Goal: Information Seeking & Learning: Learn about a topic

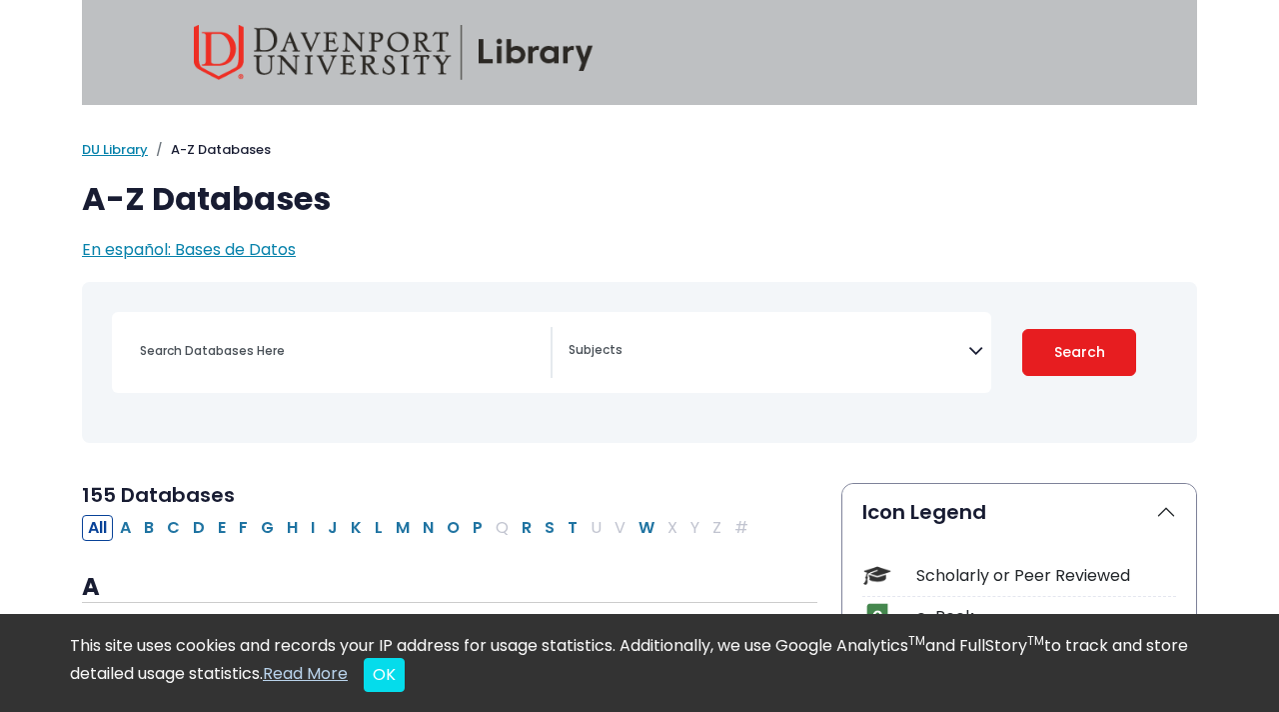
select select "Database Subject Filter"
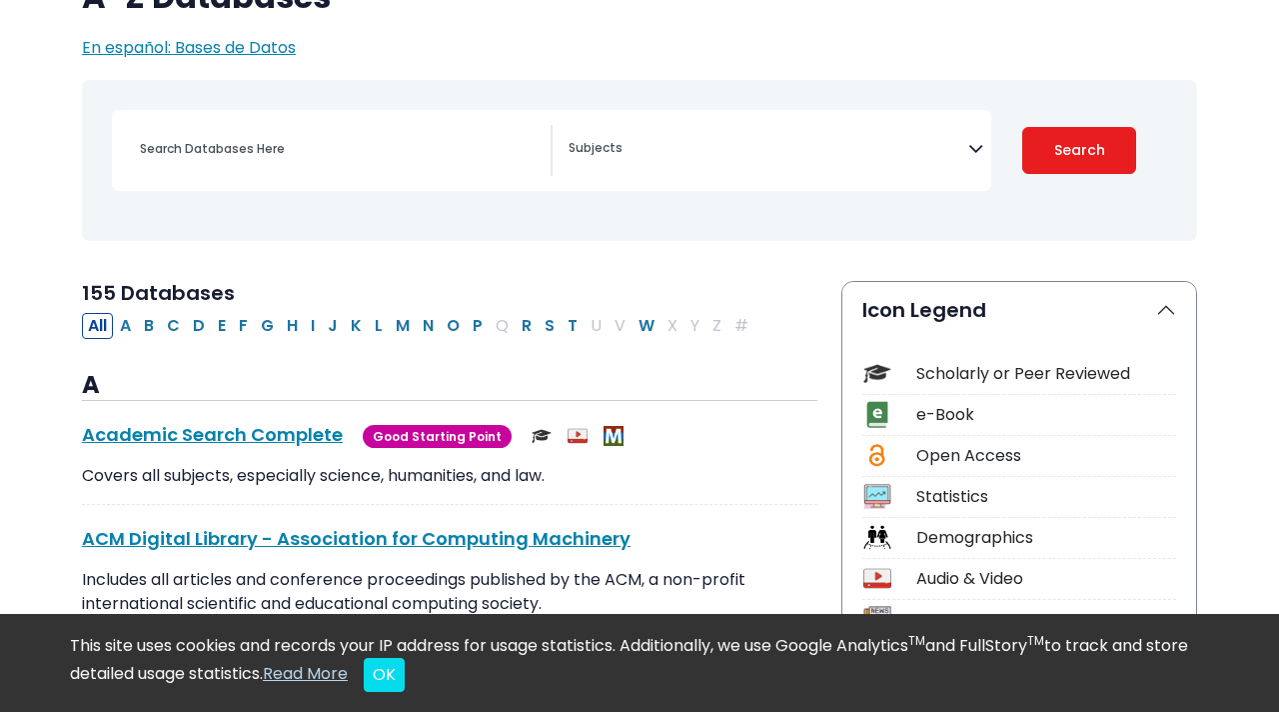
scroll to position [208, 0]
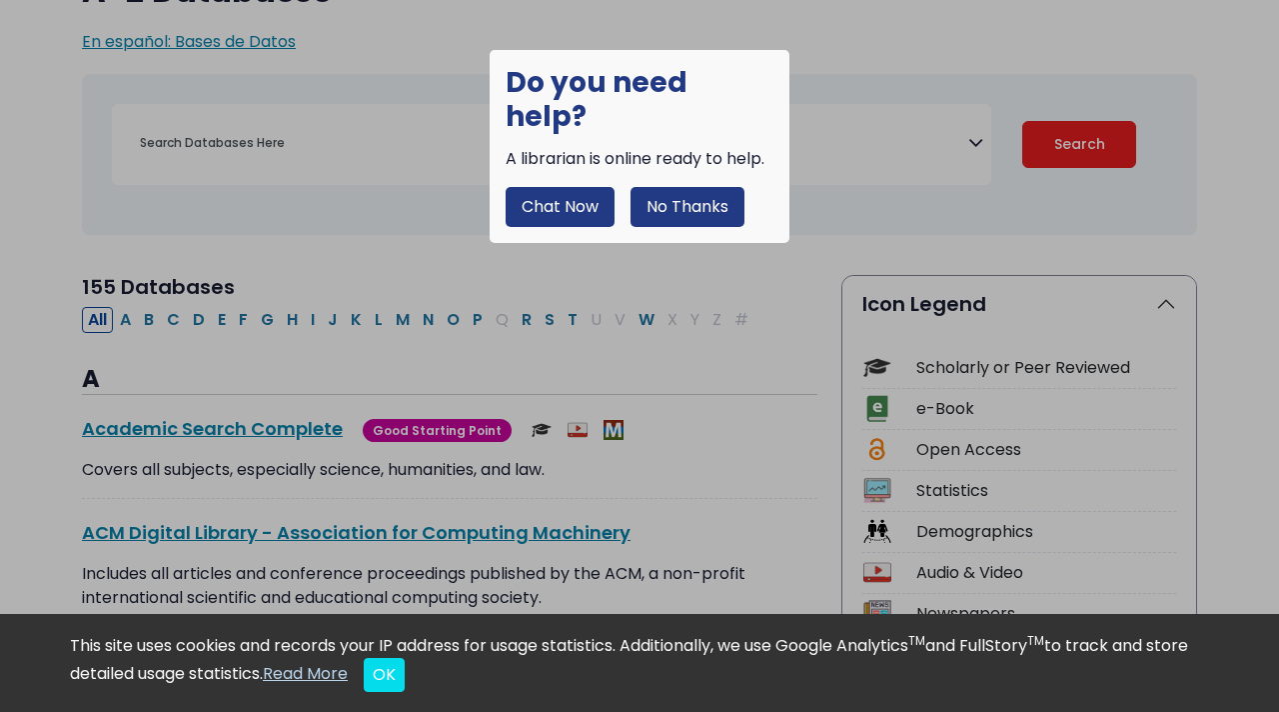
click at [685, 187] on button "No Thanks" at bounding box center [688, 207] width 114 height 40
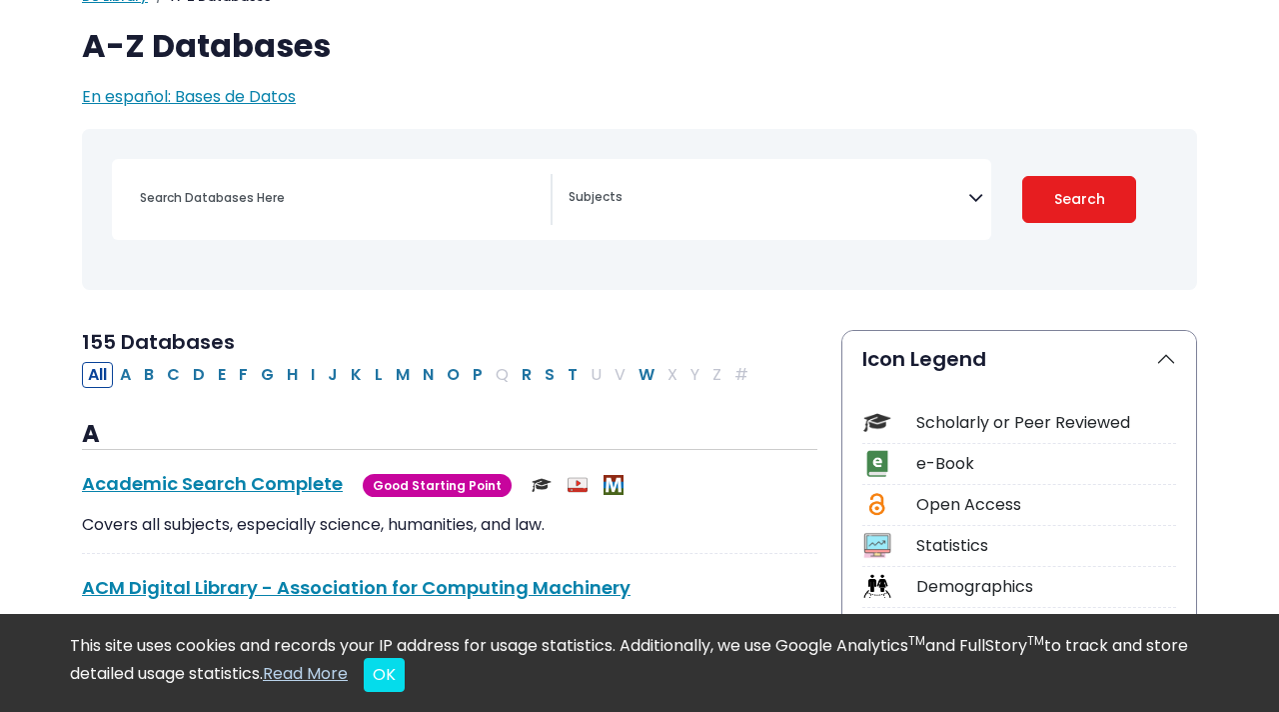
scroll to position [158, 0]
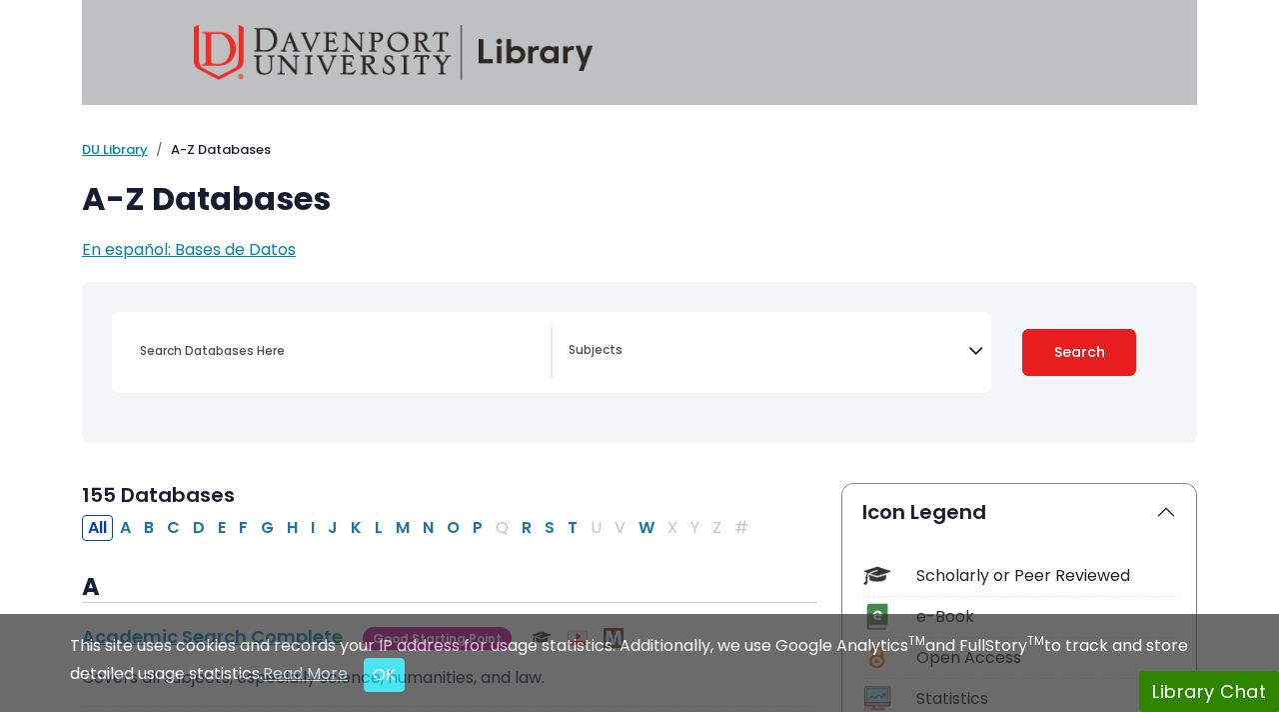
select select "Database Subject Filter"
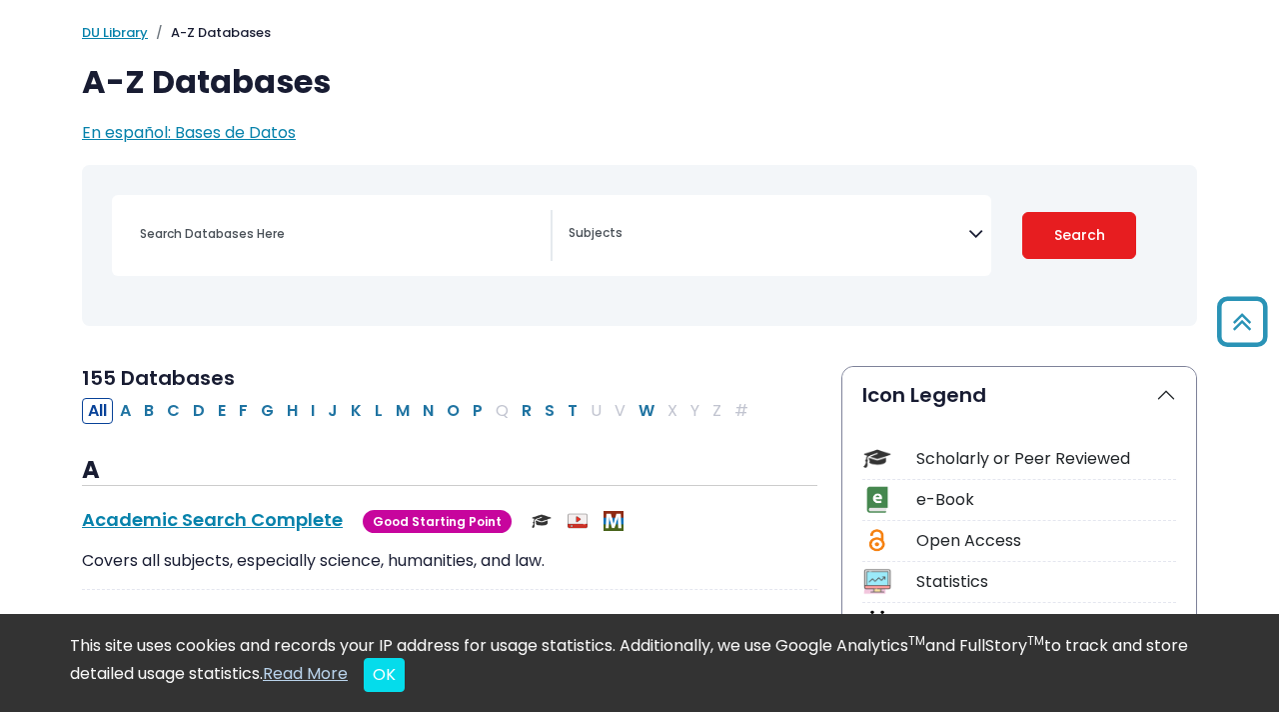
scroll to position [56, 0]
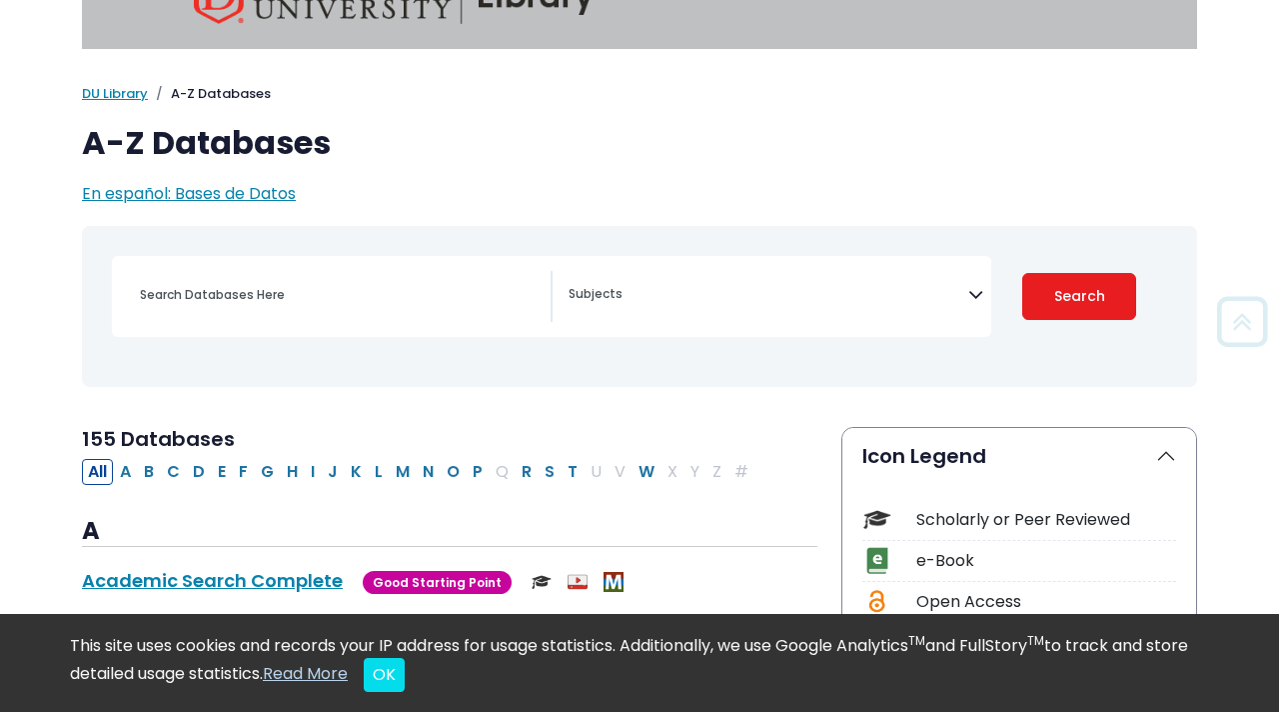
click at [923, 308] on span "Search filters" at bounding box center [769, 296] width 400 height 51
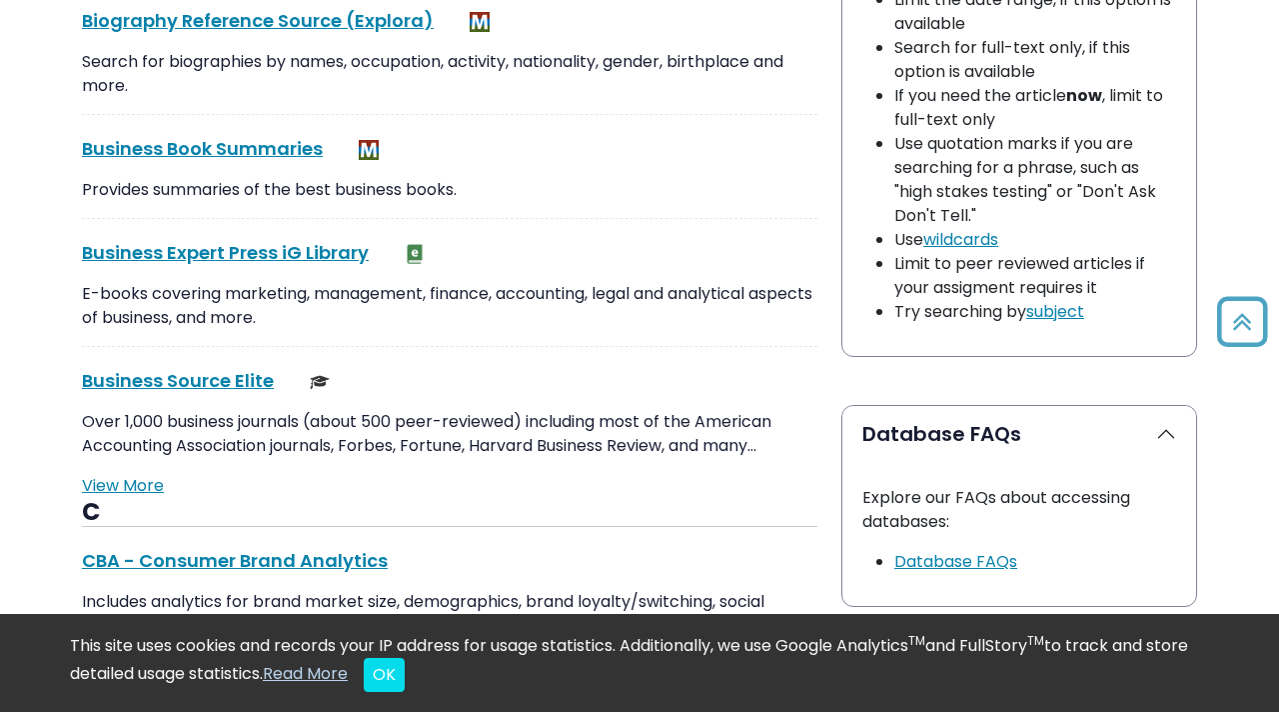
scroll to position [0, 0]
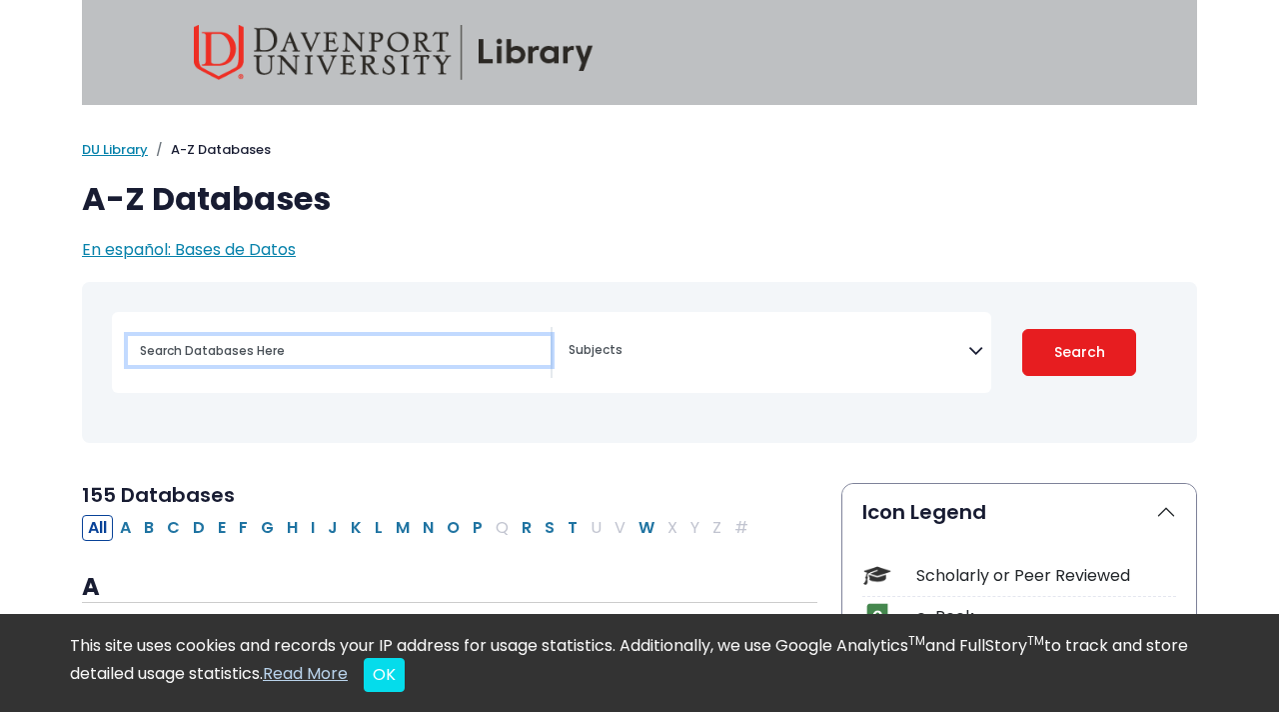
click at [290, 351] on input "Search database by title or keyword" at bounding box center [339, 350] width 423 height 29
paste input "A convenience product is a relatively inexpensive item that merits little shopp…"
type input "A convenience product is a relatively inexpensive item that merits little shopp…"
click at [289, 353] on input "A convenience product is a relatively inexpensive item that merits little shopp…" at bounding box center [339, 350] width 423 height 29
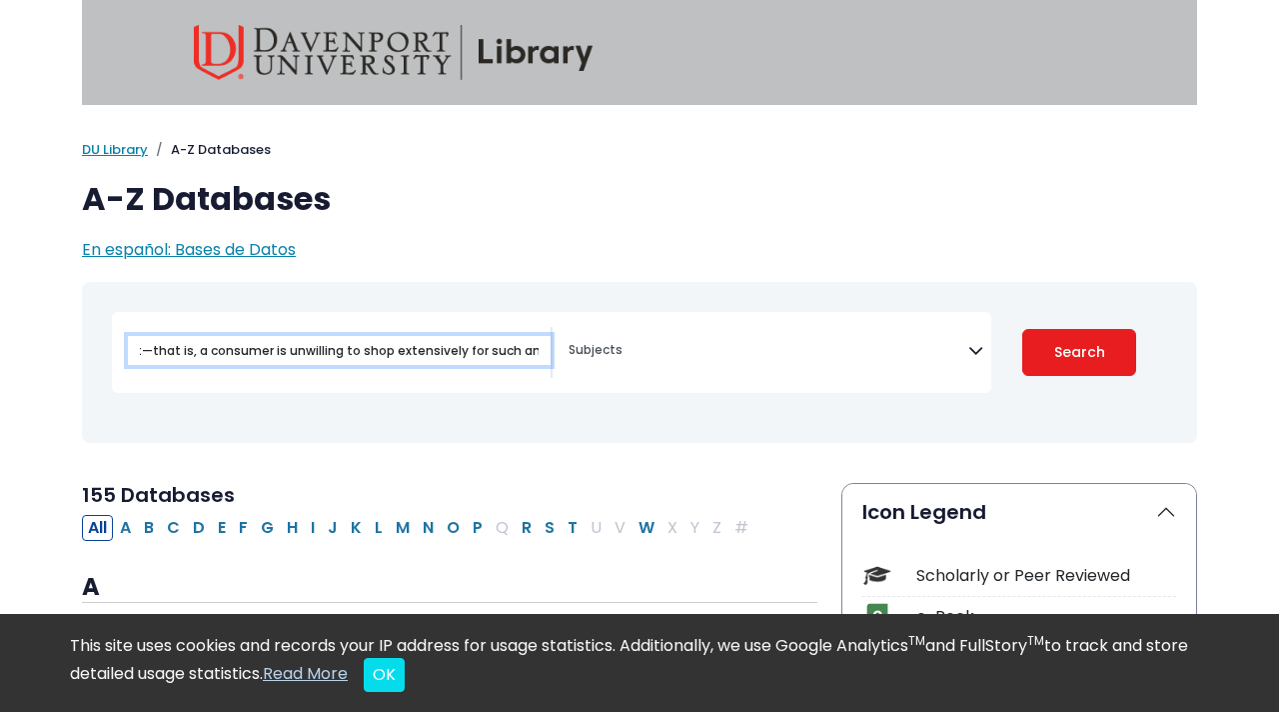
click at [289, 353] on input "A convenience product is a relatively inexpensive item that merits little shopp…" at bounding box center [339, 350] width 423 height 29
paste input "convenience product"
type input "convenience product"
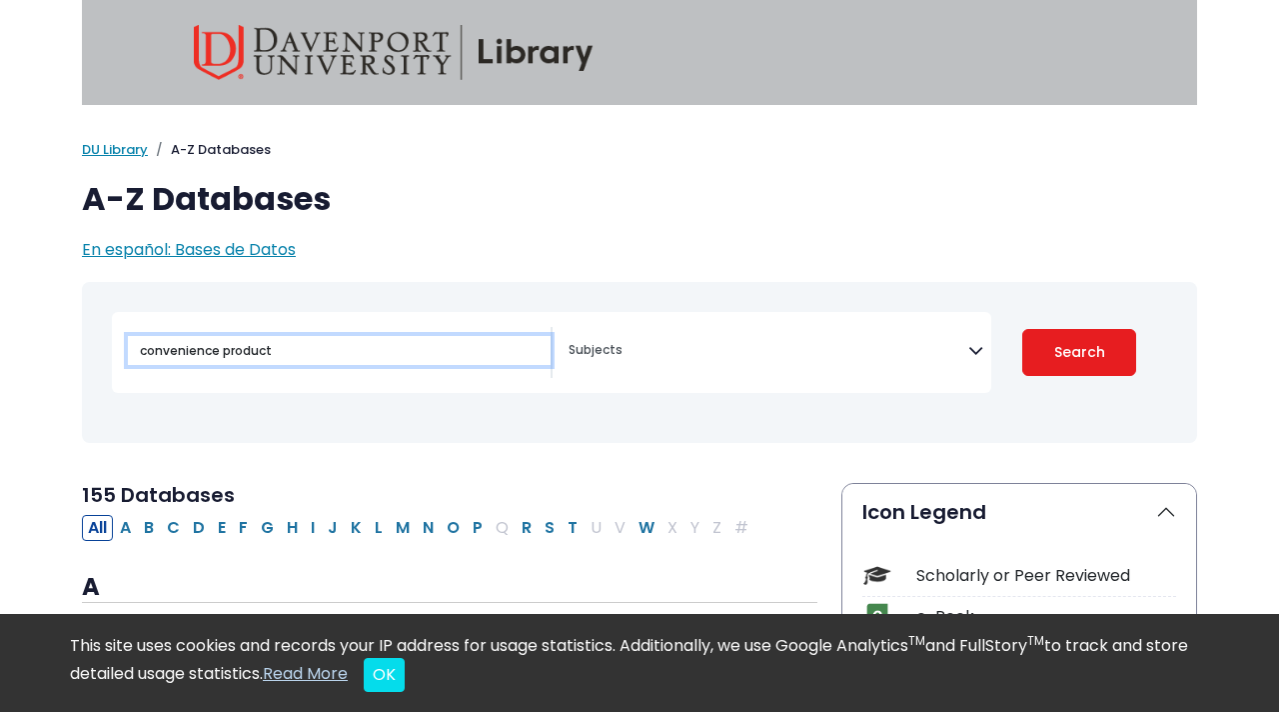
click at [1022, 329] on button "Search" at bounding box center [1079, 352] width 114 height 47
select select "Database Subject Filter"
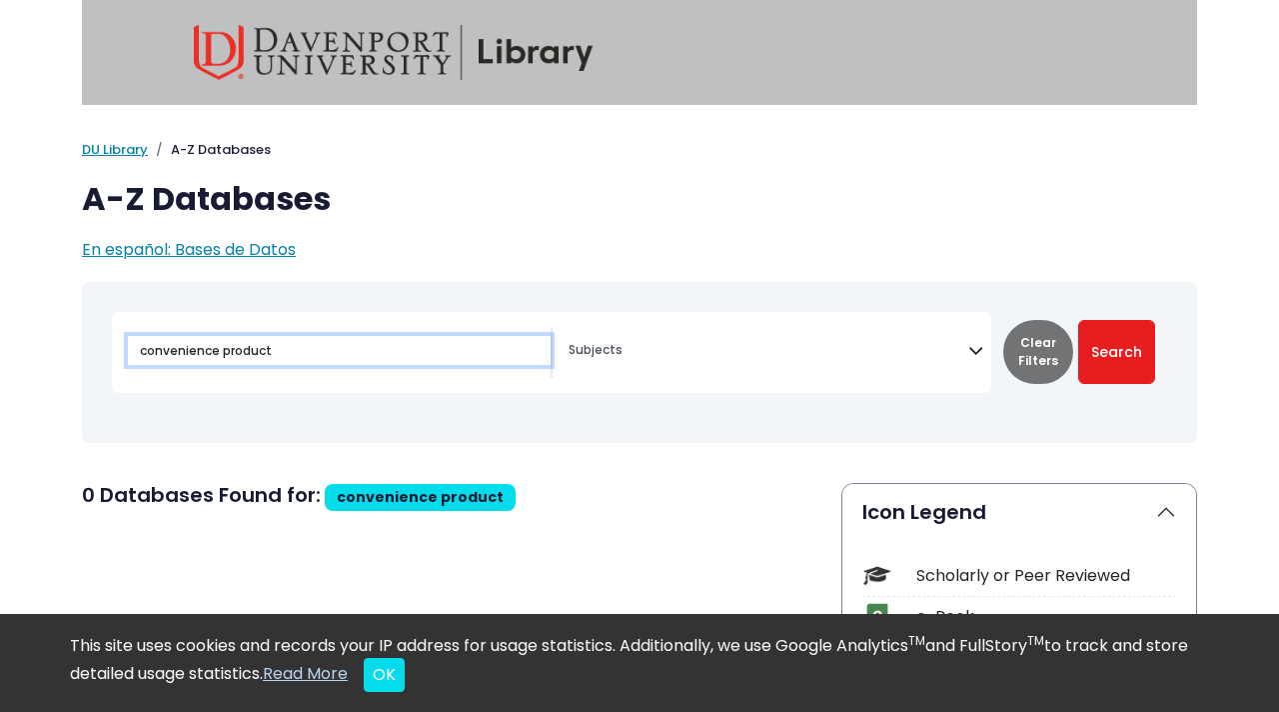
scroll to position [163, 0]
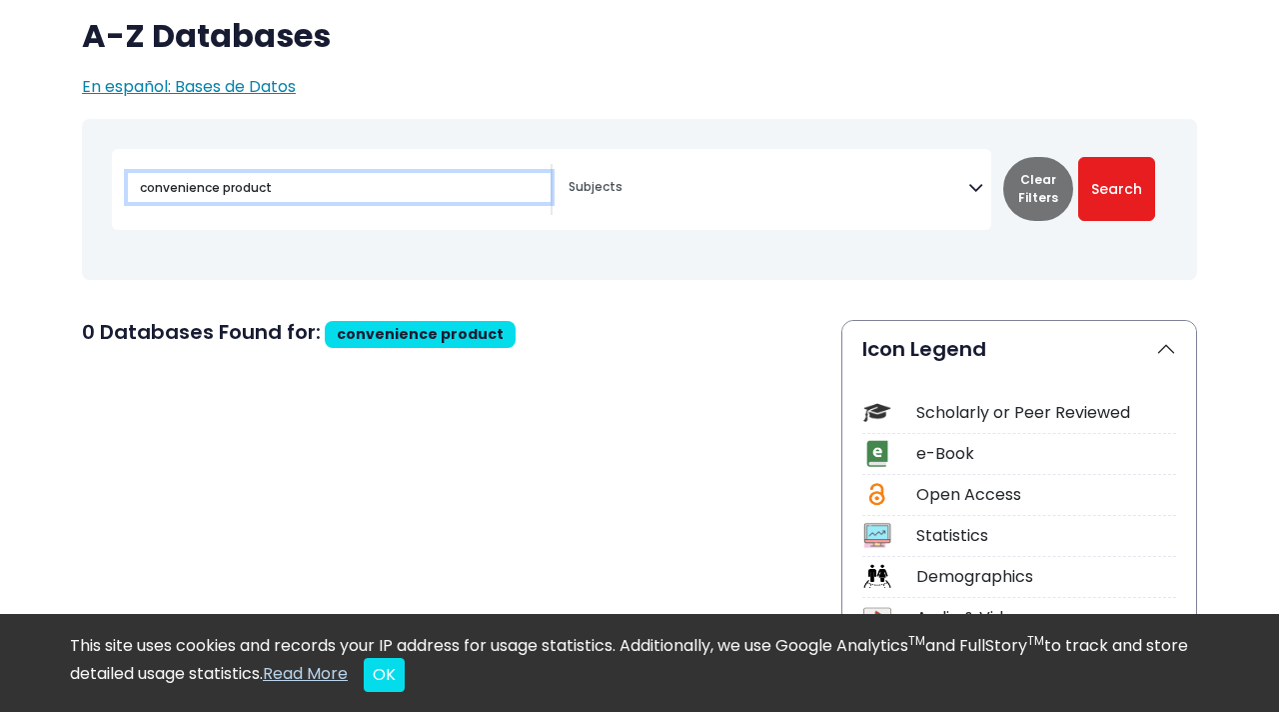
click at [193, 182] on input "convenience product" at bounding box center [339, 187] width 423 height 29
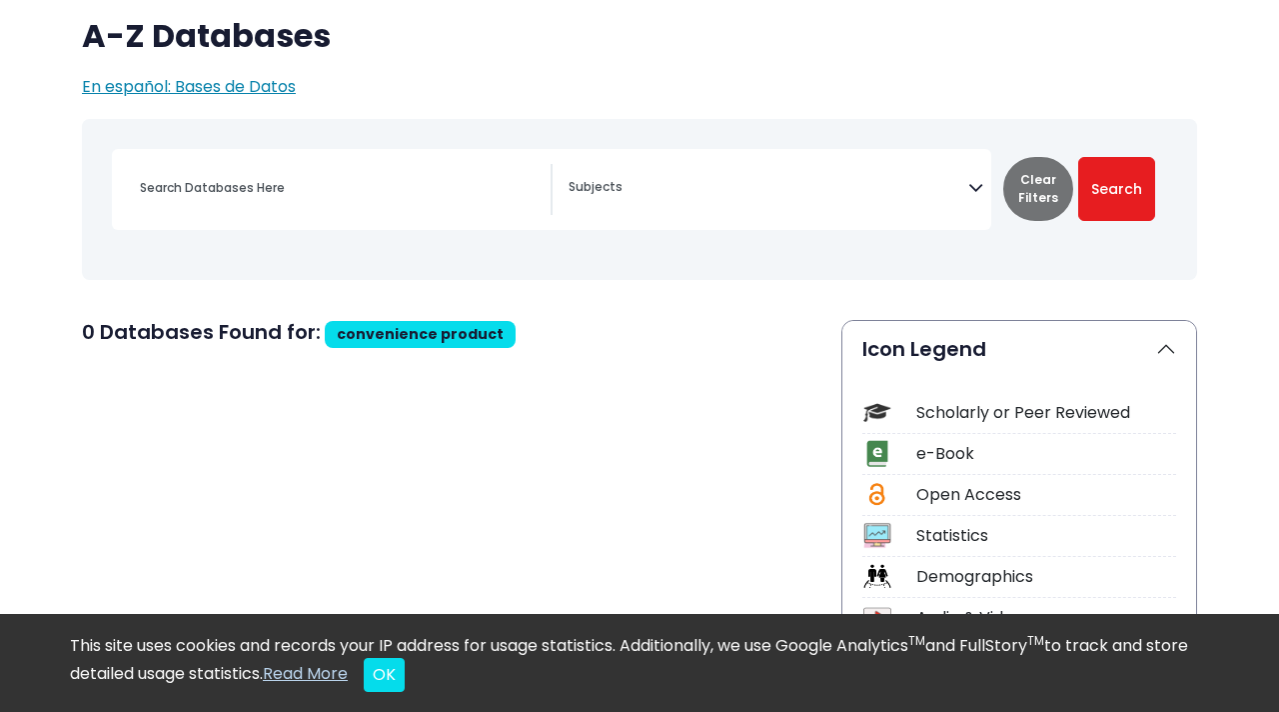
click at [761, 189] on textarea "Search" at bounding box center [769, 189] width 400 height 16
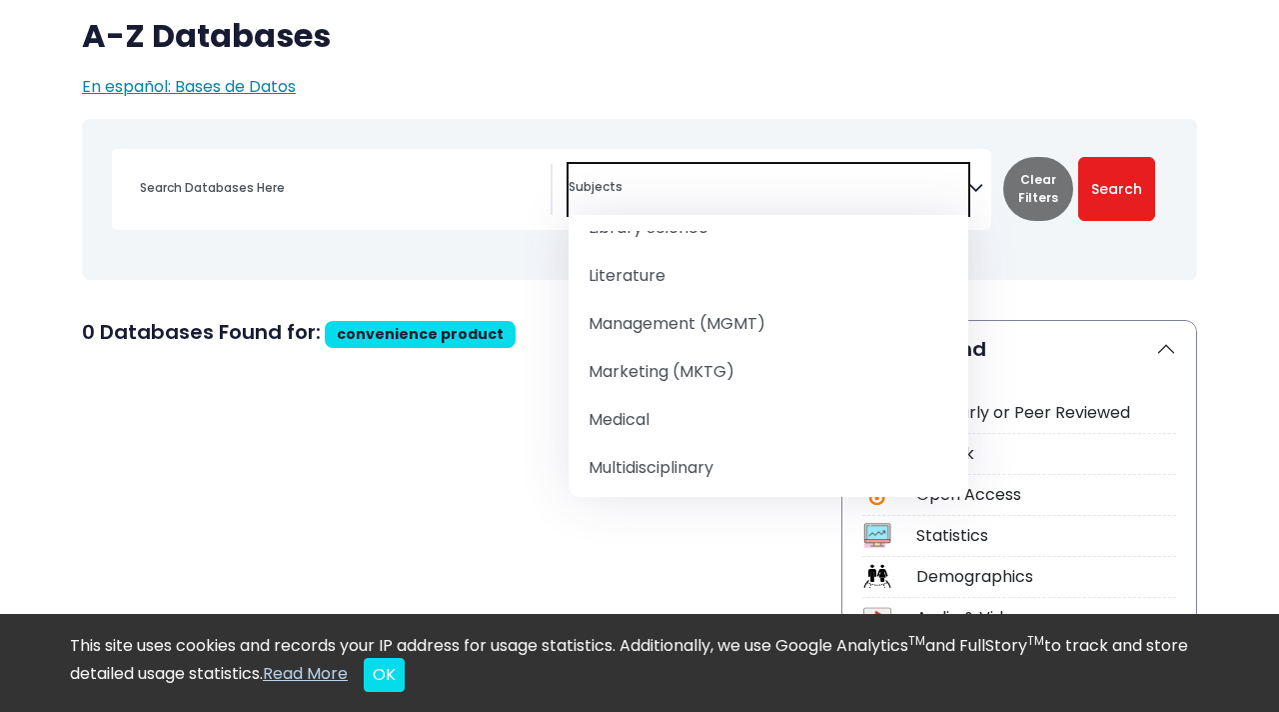
scroll to position [1635, 0]
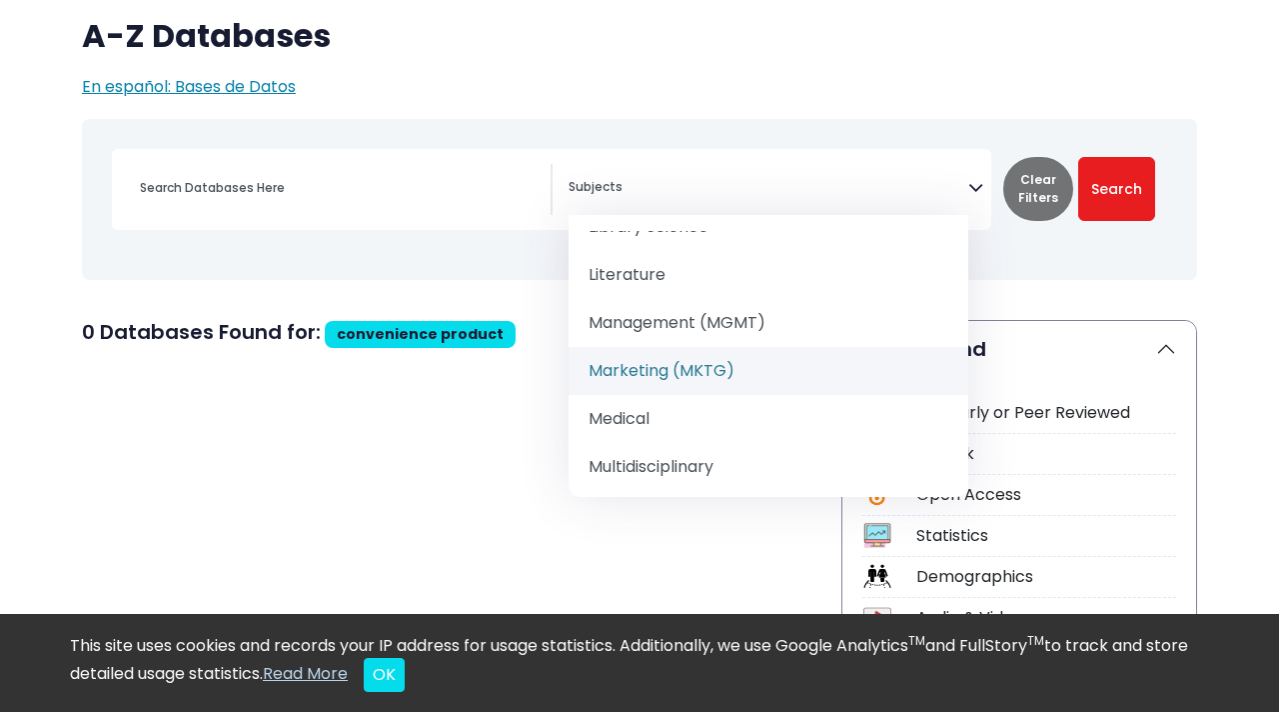
select select "219072"
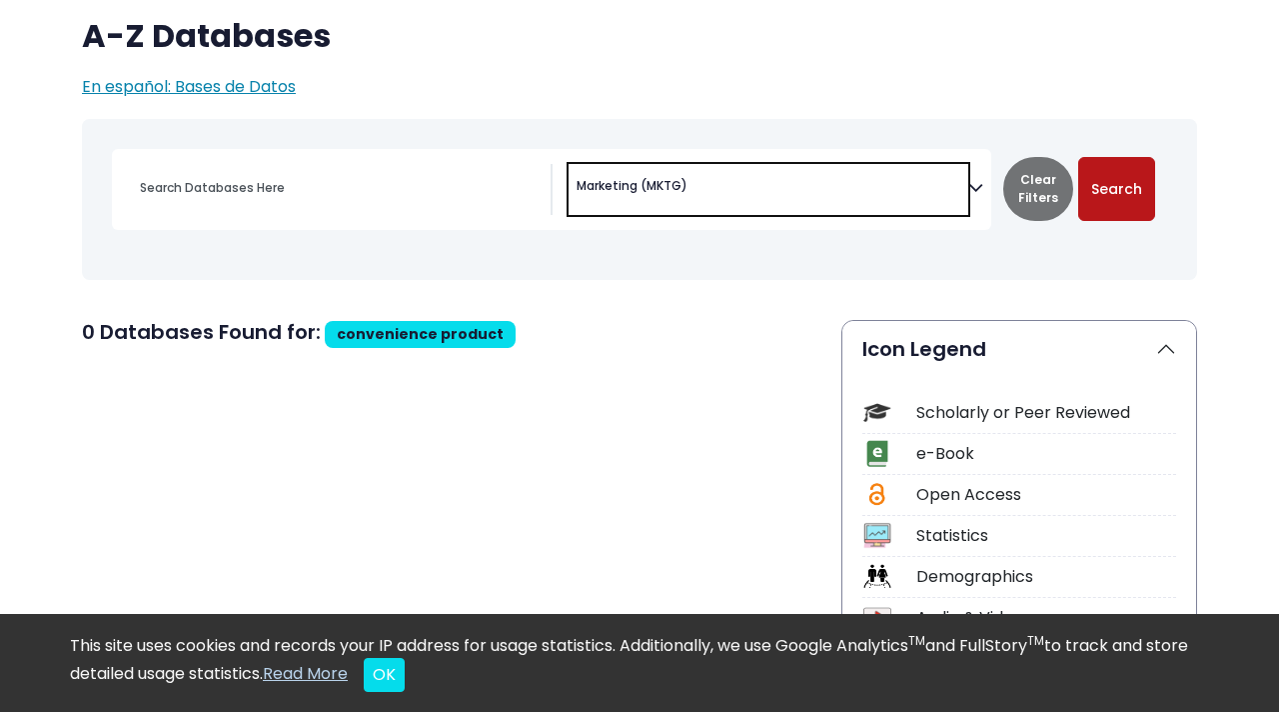
click at [1125, 179] on button "Search" at bounding box center [1116, 189] width 77 height 64
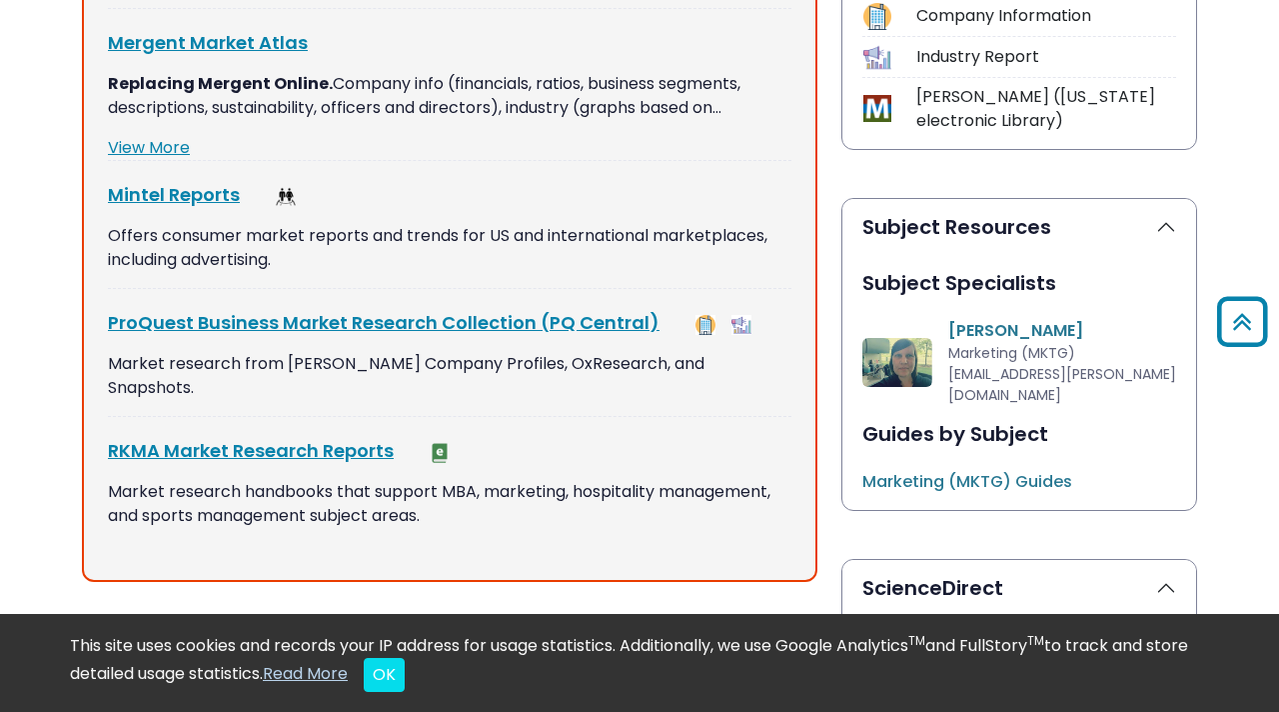
scroll to position [892, 0]
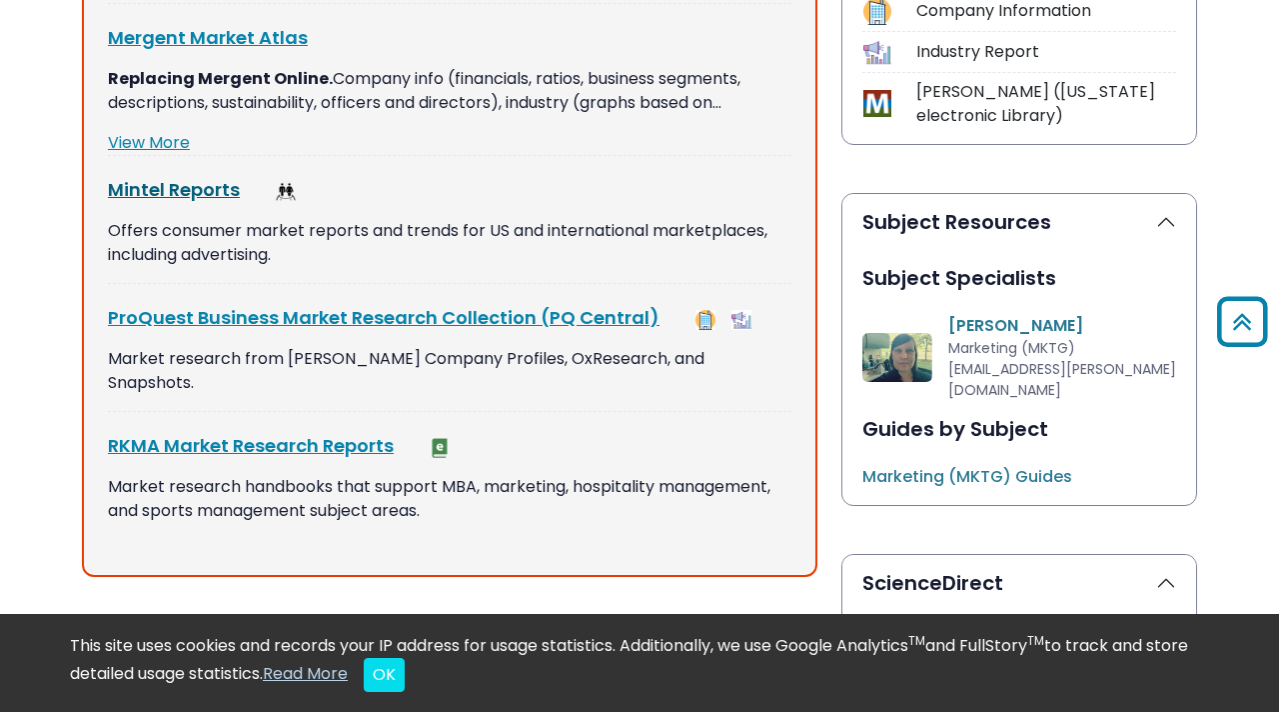
click at [163, 186] on link "Mintel Reports This link opens in a new window" at bounding box center [174, 189] width 132 height 25
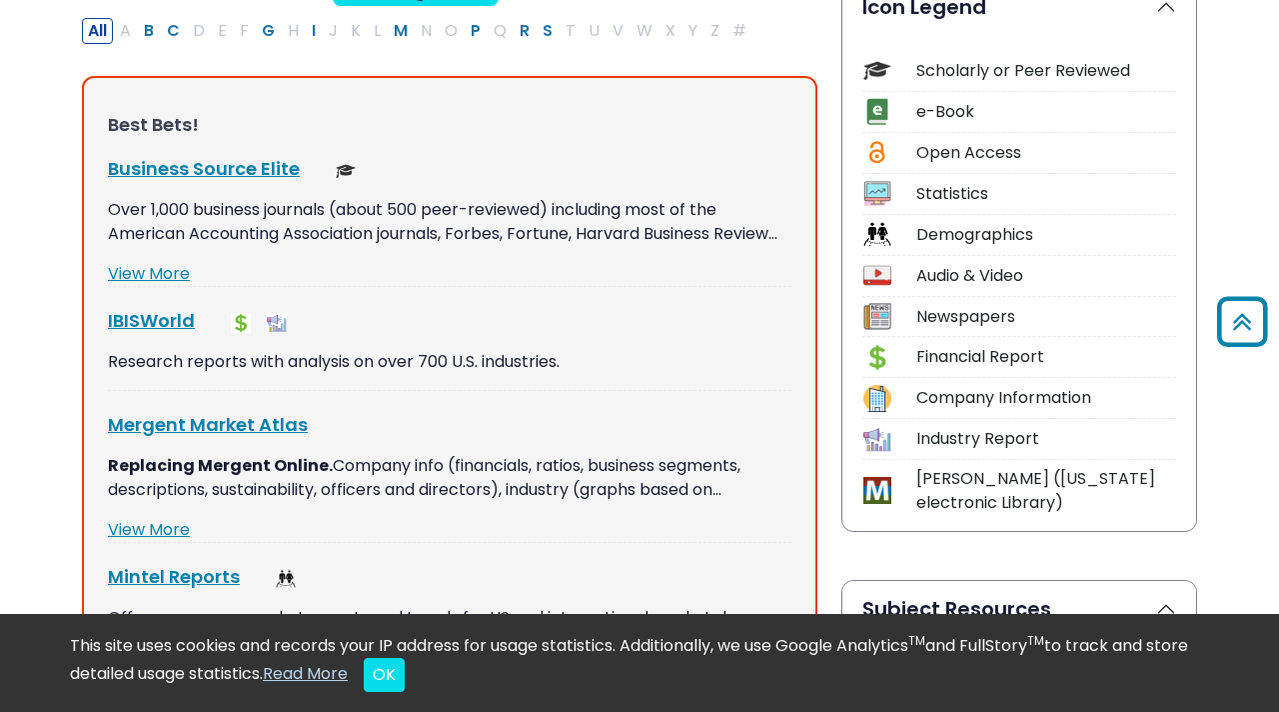
scroll to position [0, 0]
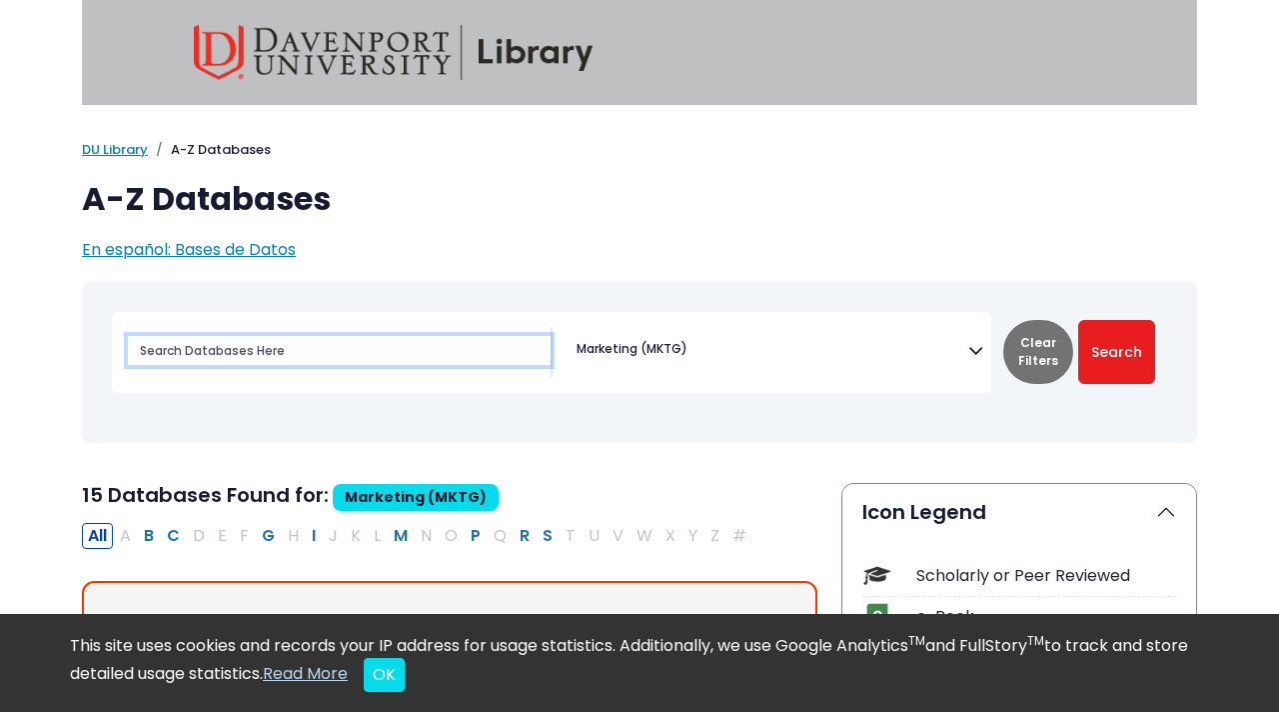
click at [271, 358] on input "Search database by title or keyword" at bounding box center [339, 350] width 423 height 29
type input "clar"
click at [1078, 320] on button "Search" at bounding box center [1116, 352] width 77 height 64
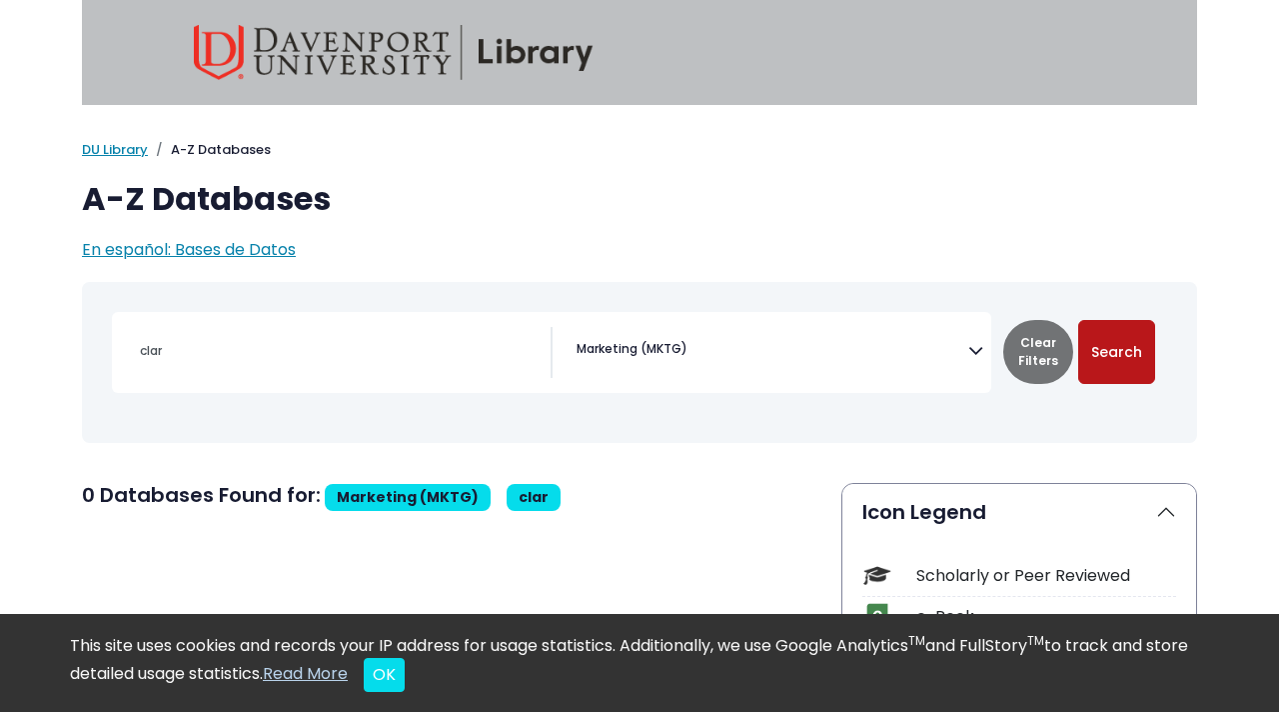
click at [1140, 383] on button "Search" at bounding box center [1116, 352] width 77 height 64
click at [1035, 352] on button "Clear Filters" at bounding box center [1038, 352] width 70 height 64
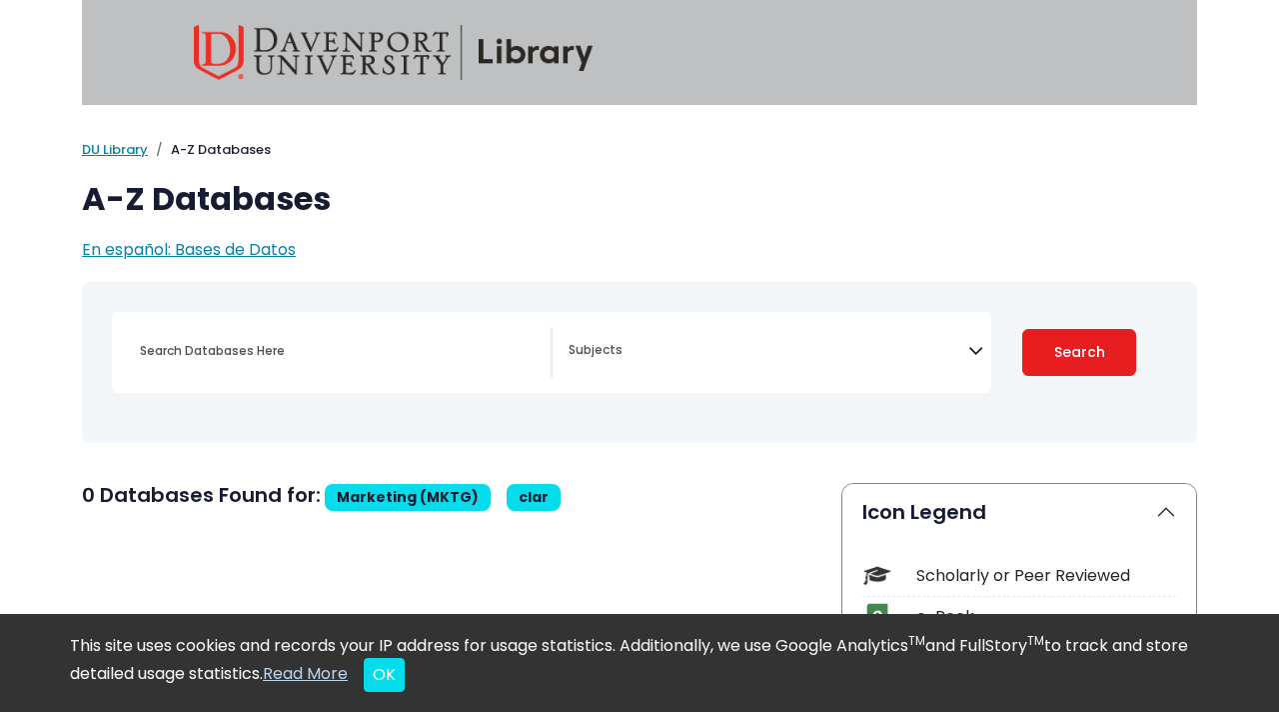
select select "Database Subject Filter"
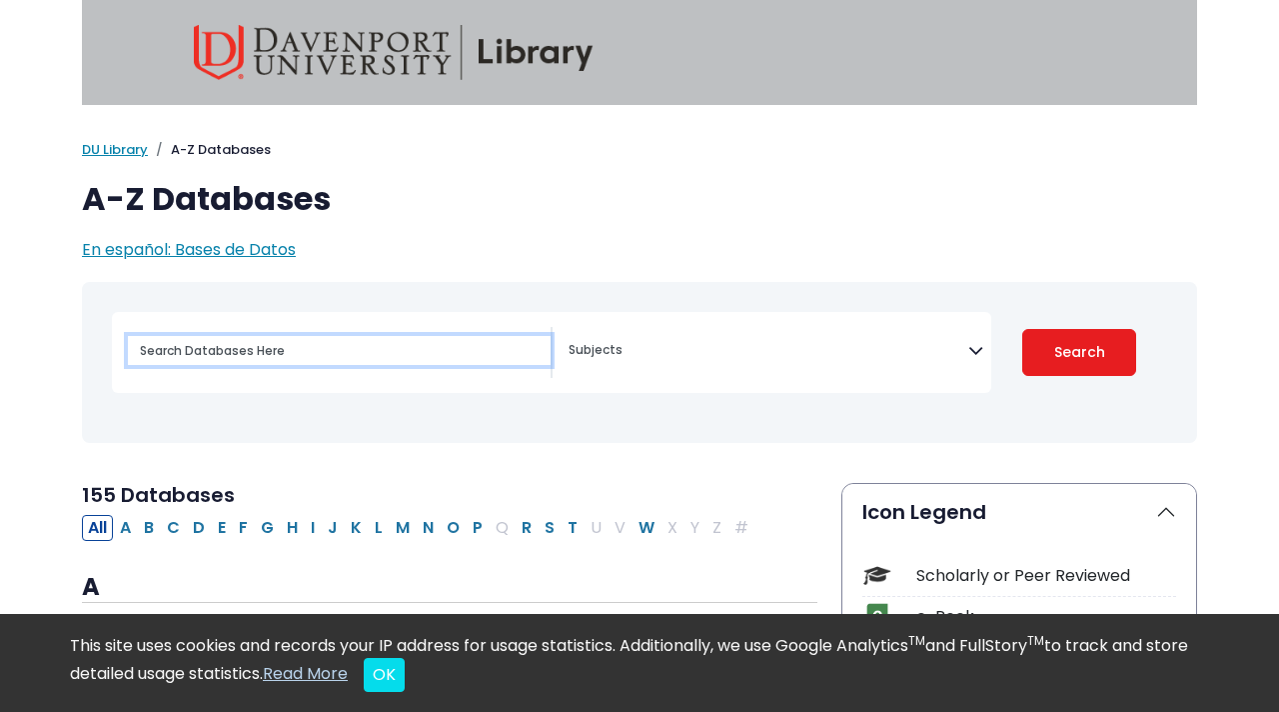
click at [324, 359] on input "Search database by title or keyword" at bounding box center [339, 350] width 423 height 29
type input "cl"
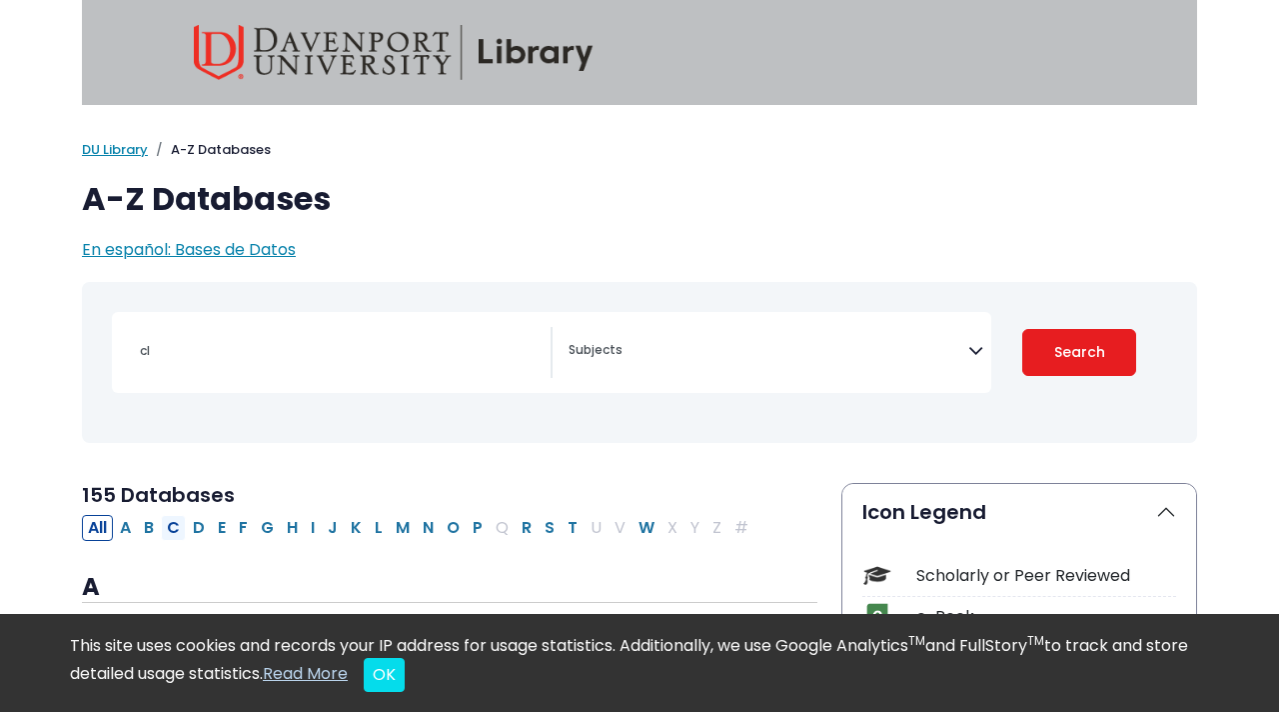
click at [175, 525] on button "C" at bounding box center [173, 528] width 25 height 26
select select "Database Subject Filter"
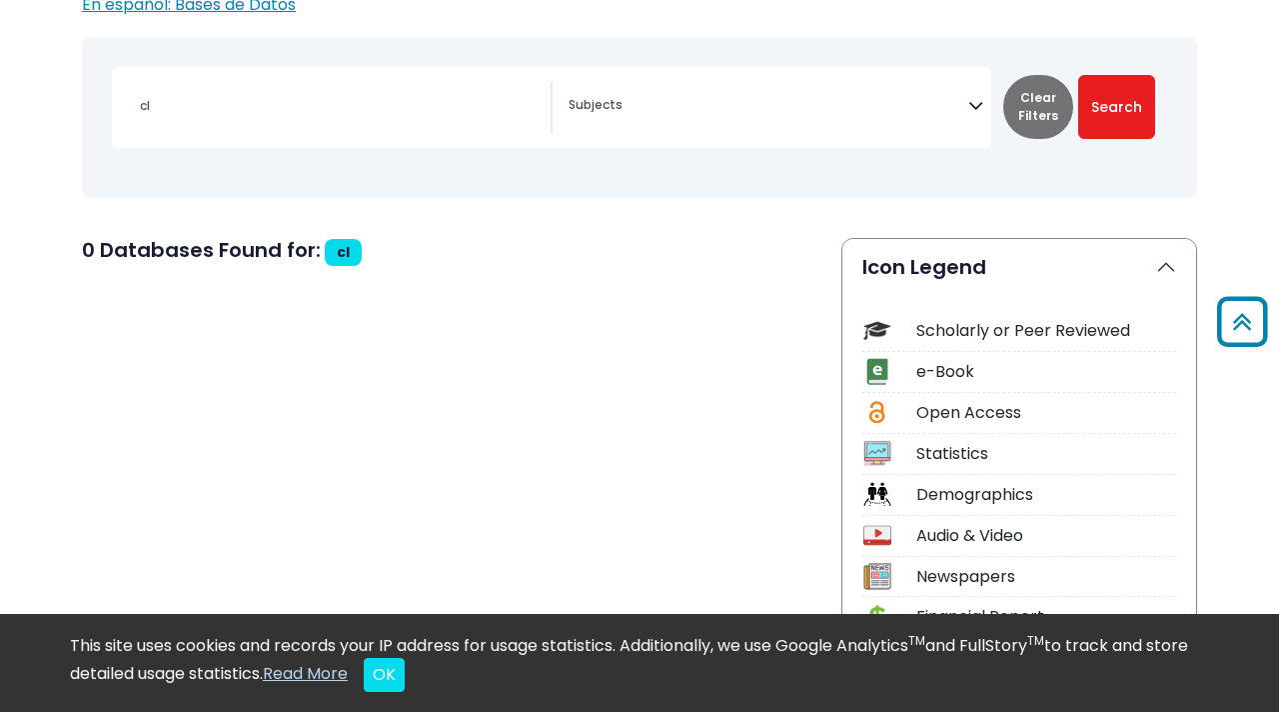
scroll to position [232, 0]
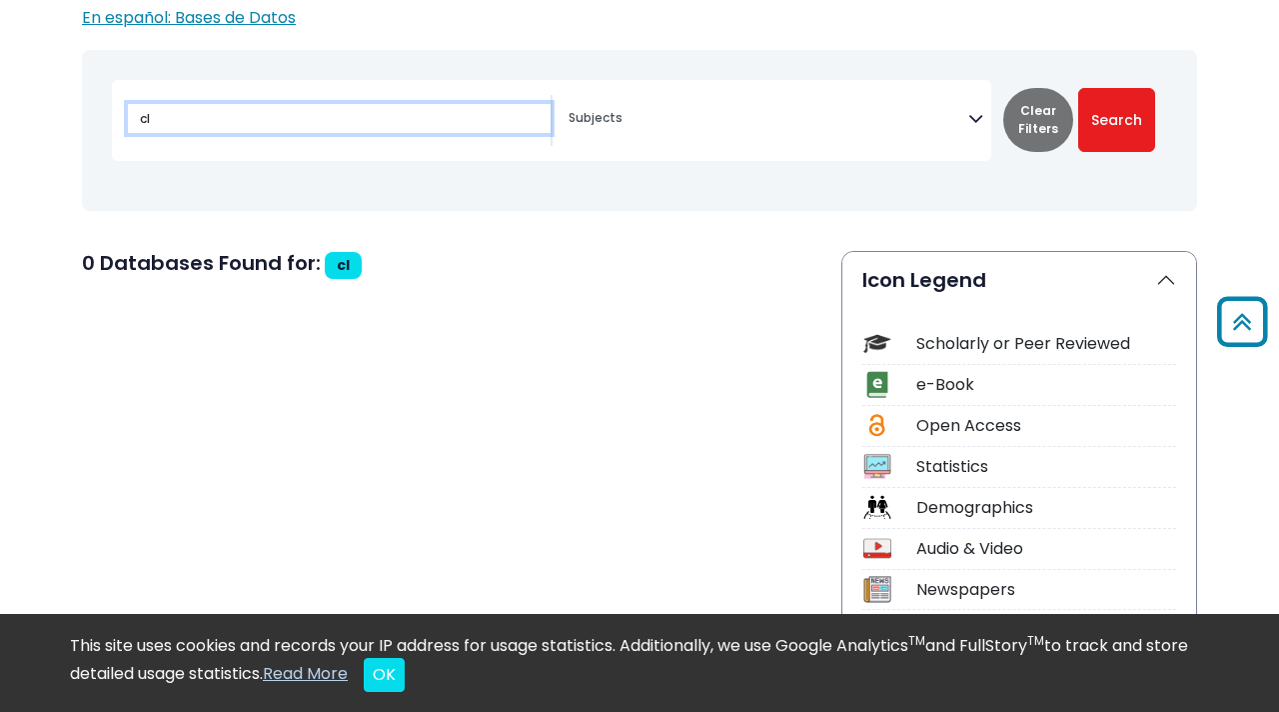
click at [270, 122] on input "cl" at bounding box center [339, 118] width 423 height 29
type input "clar"
click at [1075, 117] on div "Clear Filters Search" at bounding box center [1079, 120] width 152 height 64
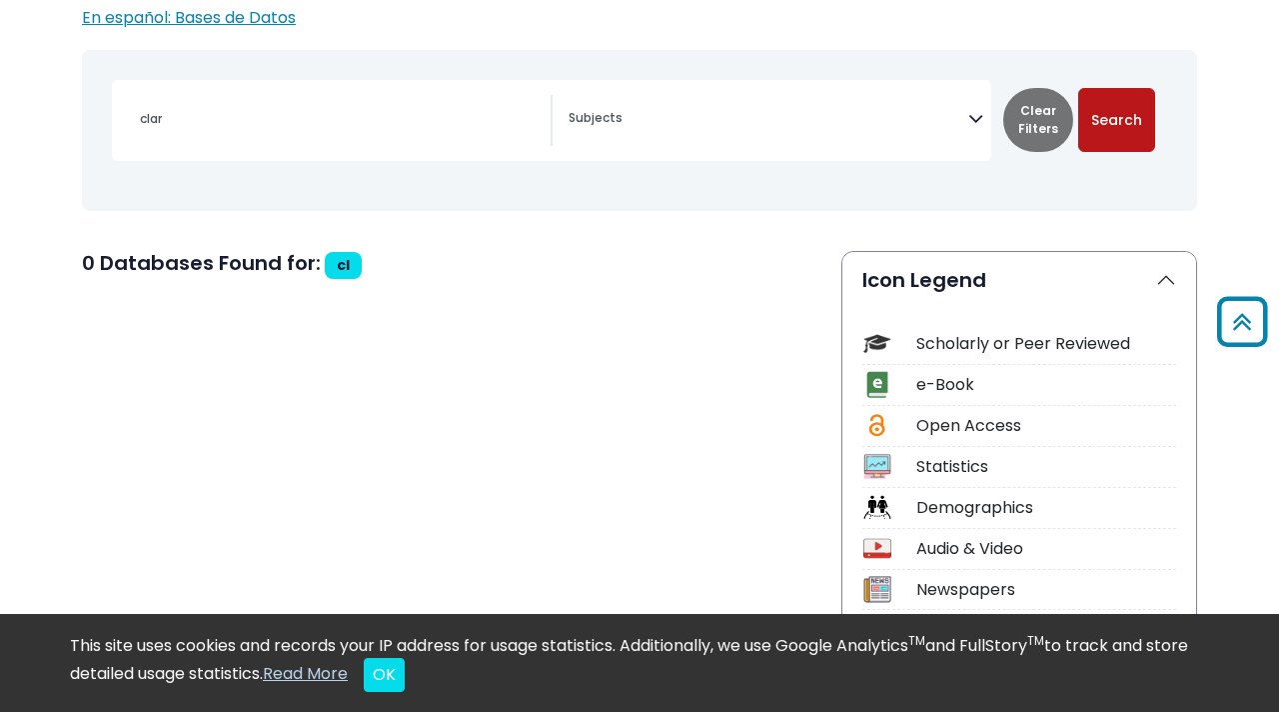
click at [1133, 124] on button "Search" at bounding box center [1116, 120] width 77 height 64
select select "Database Subject Filter"
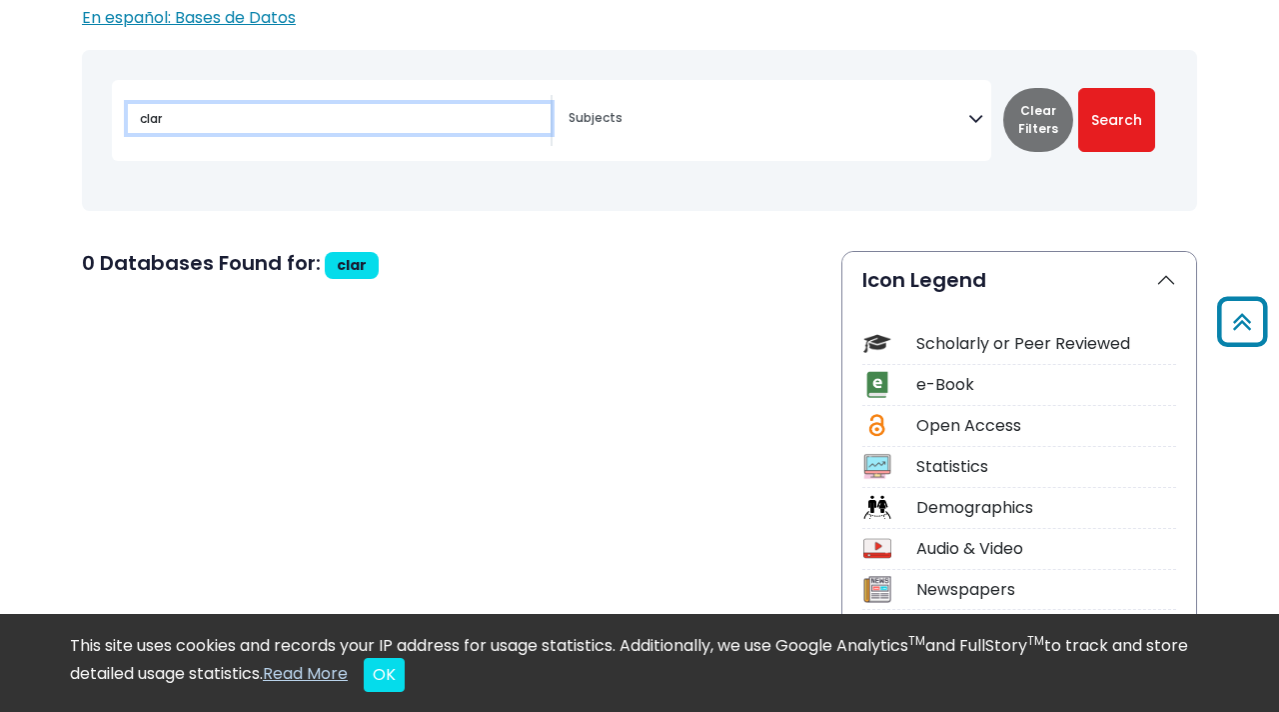
click at [303, 110] on input "clar" at bounding box center [339, 118] width 423 height 29
type input "sta"
click at [1078, 88] on button "Search" at bounding box center [1116, 120] width 77 height 64
select select "Database Subject Filter"
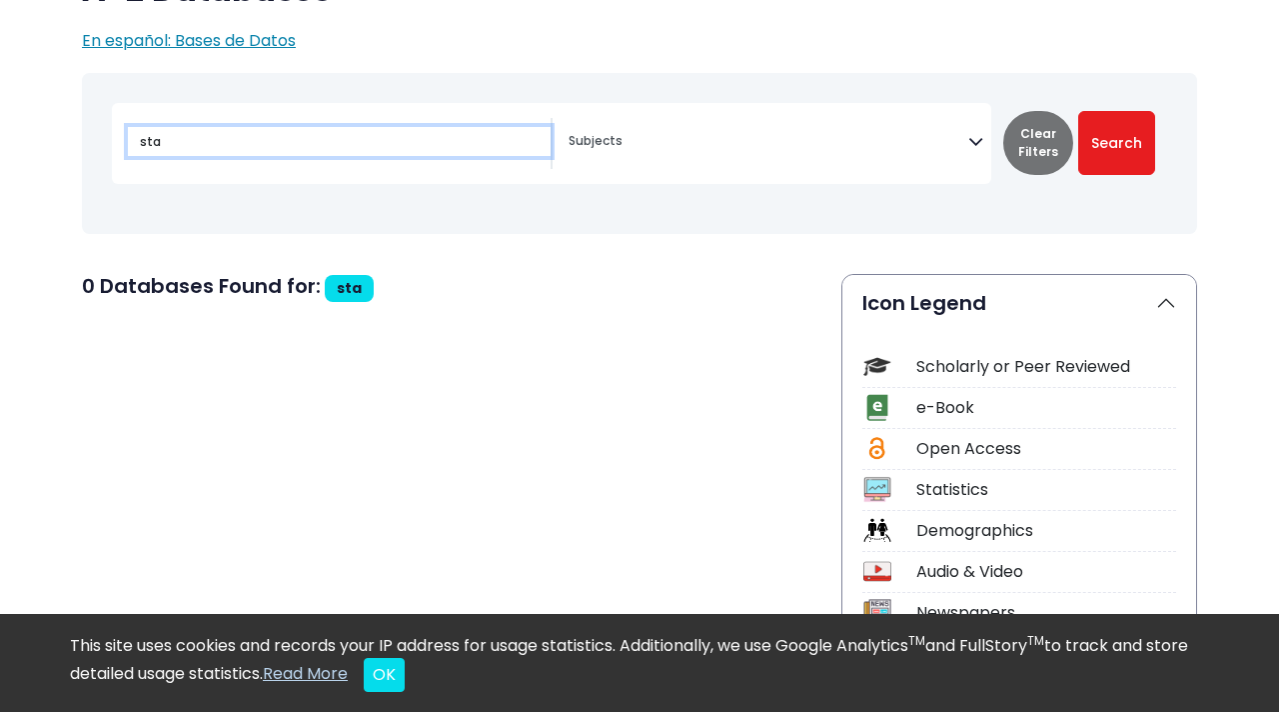
scroll to position [232, 0]
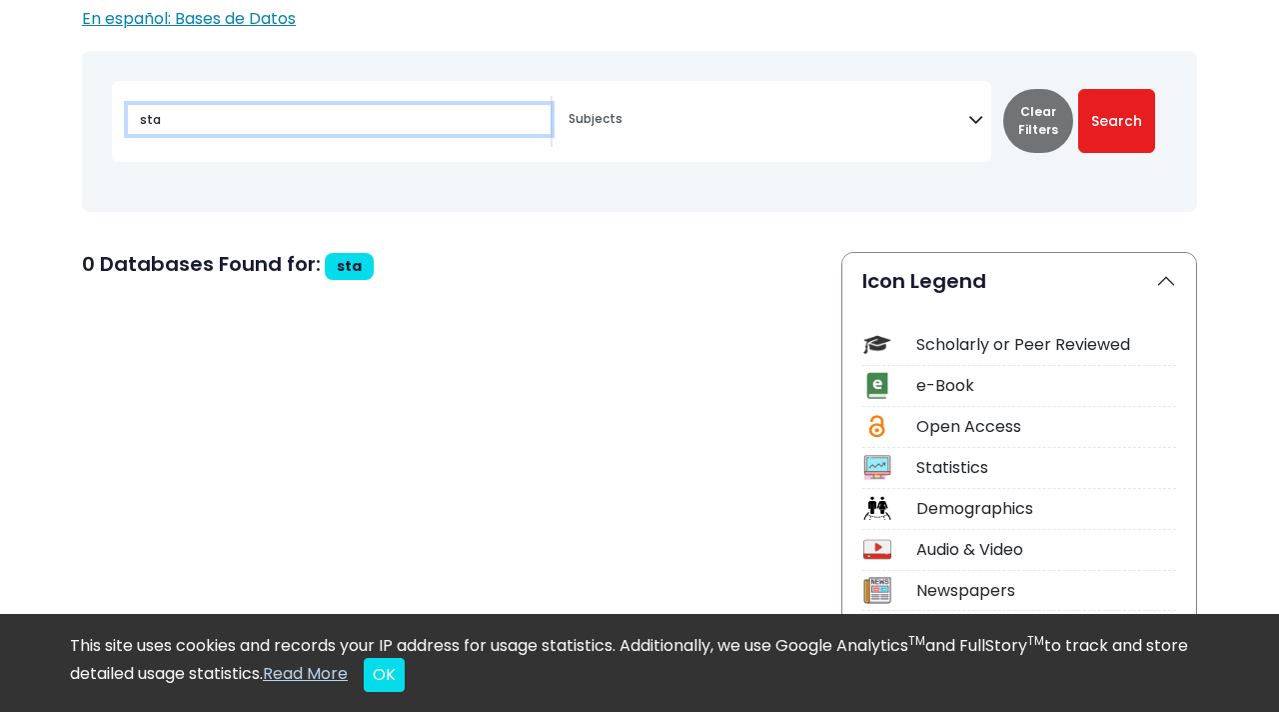
type input "clar"
select select "Database Subject Filter"
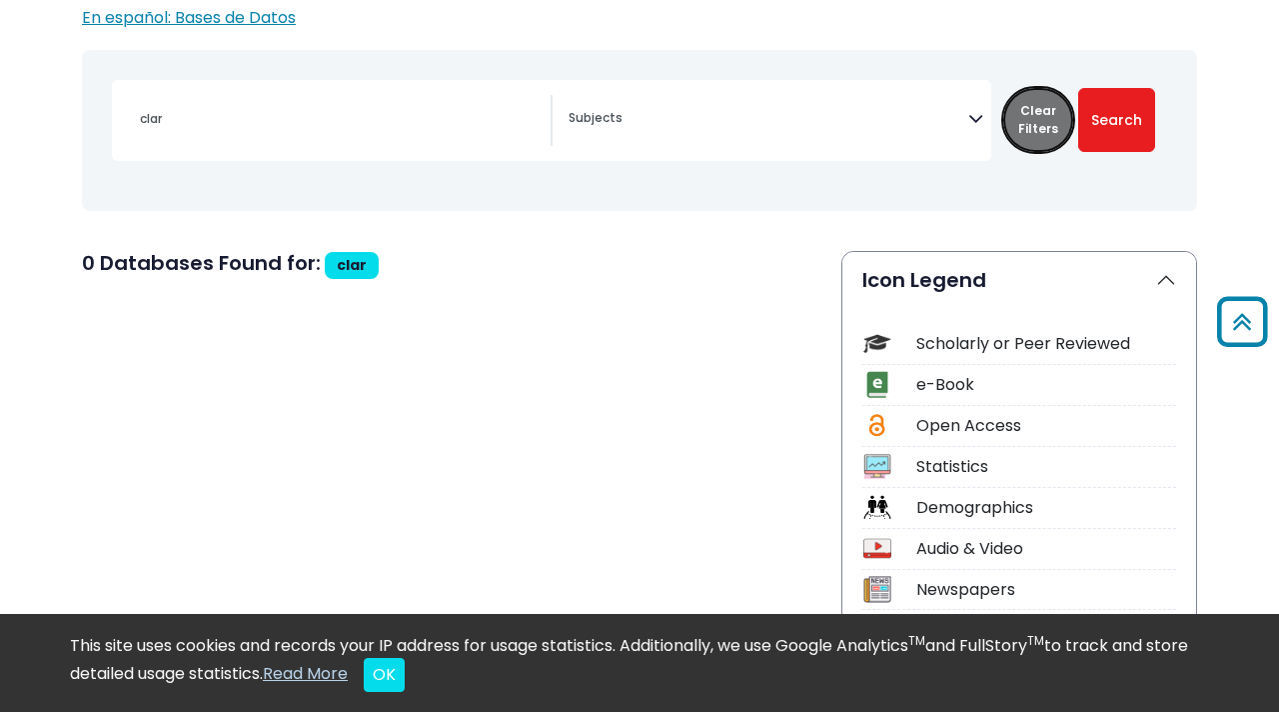
click at [1045, 123] on button "Clear Filters" at bounding box center [1038, 120] width 70 height 64
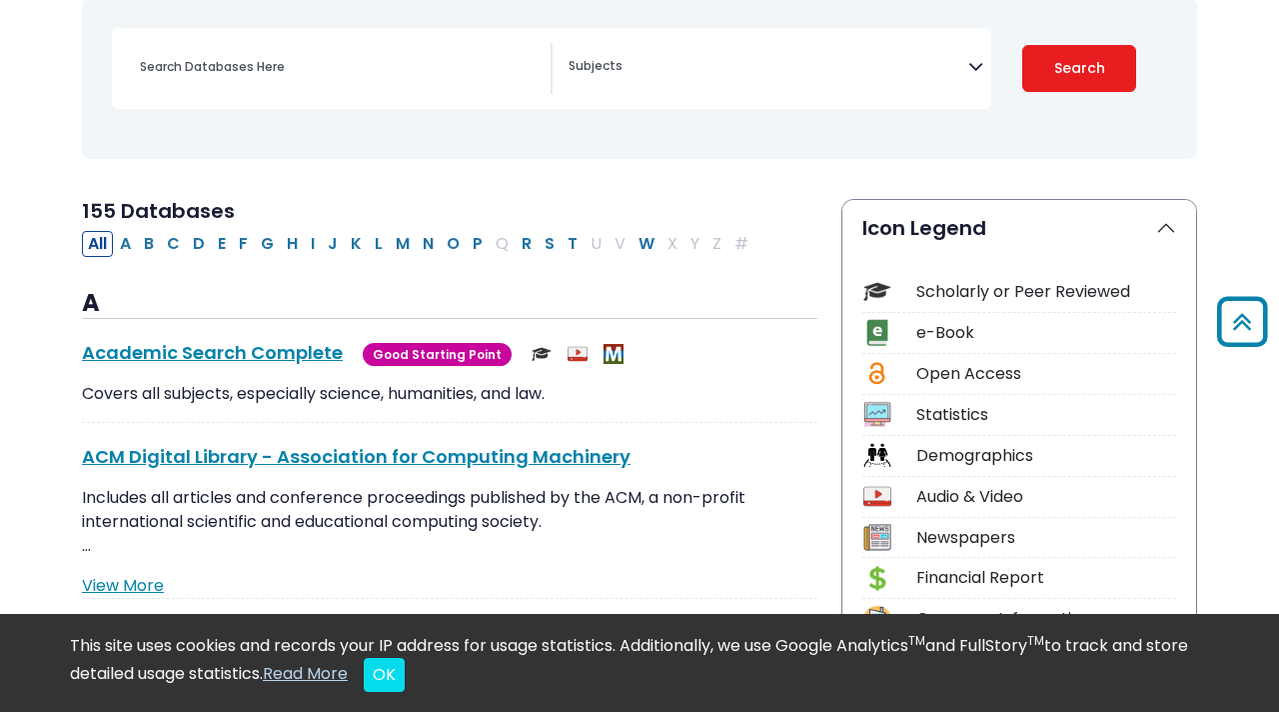
scroll to position [293, 0]
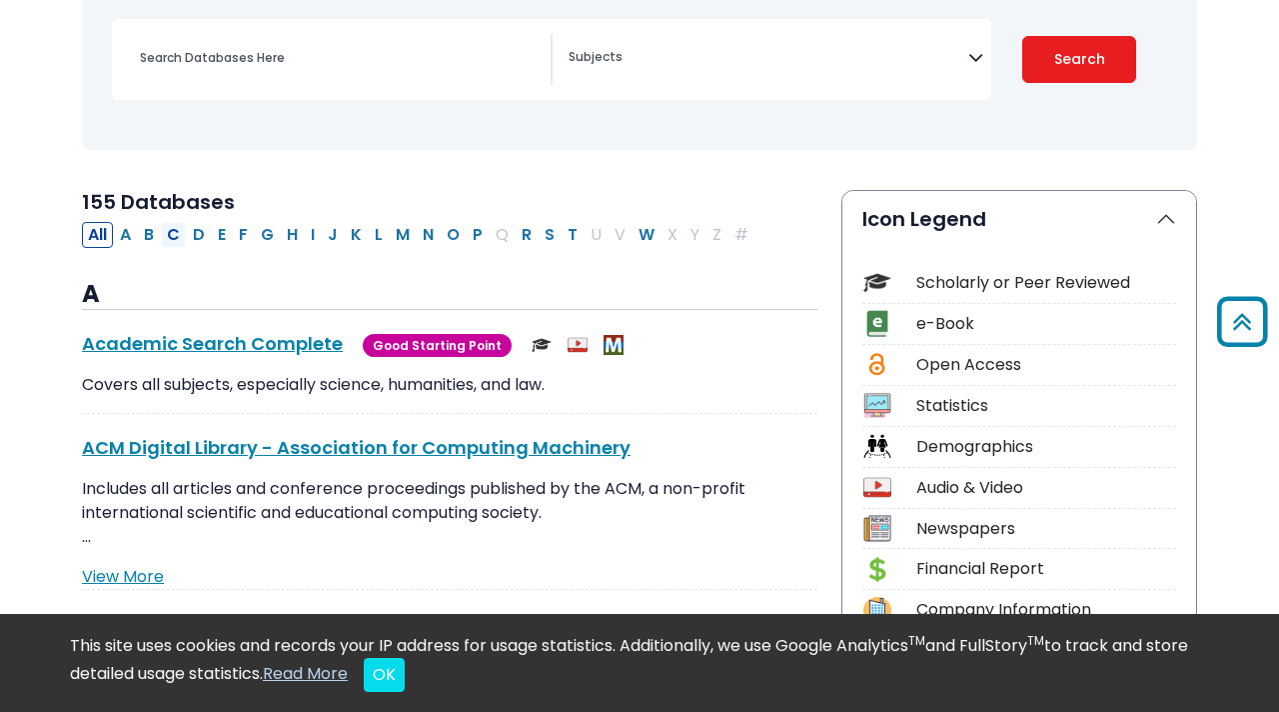
click at [175, 232] on button "C" at bounding box center [173, 235] width 25 height 26
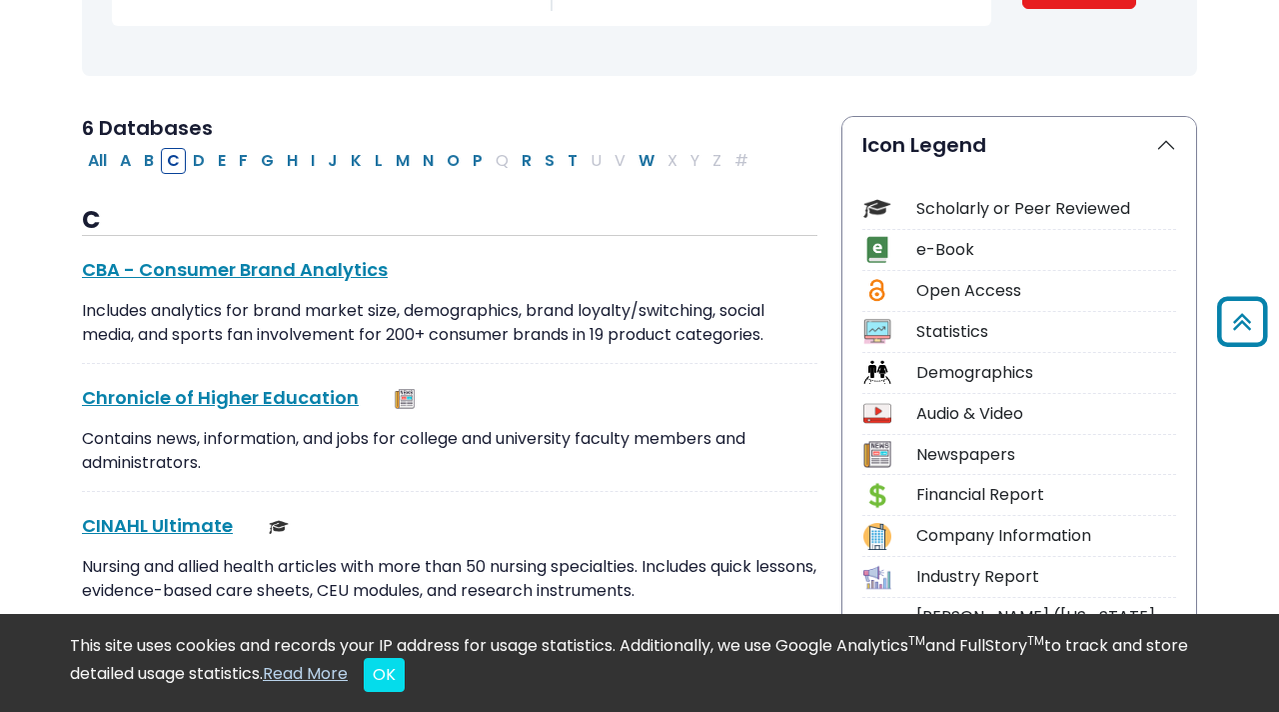
scroll to position [346, 0]
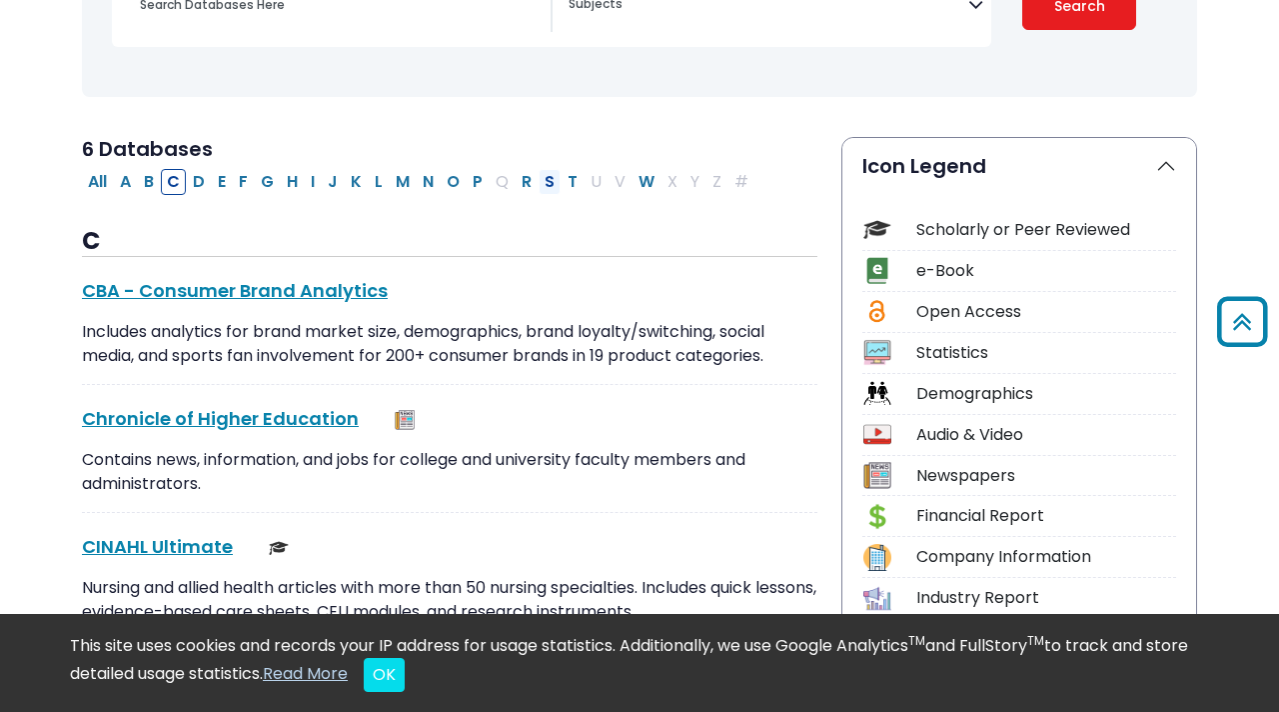
click at [546, 184] on button "S" at bounding box center [550, 182] width 22 height 26
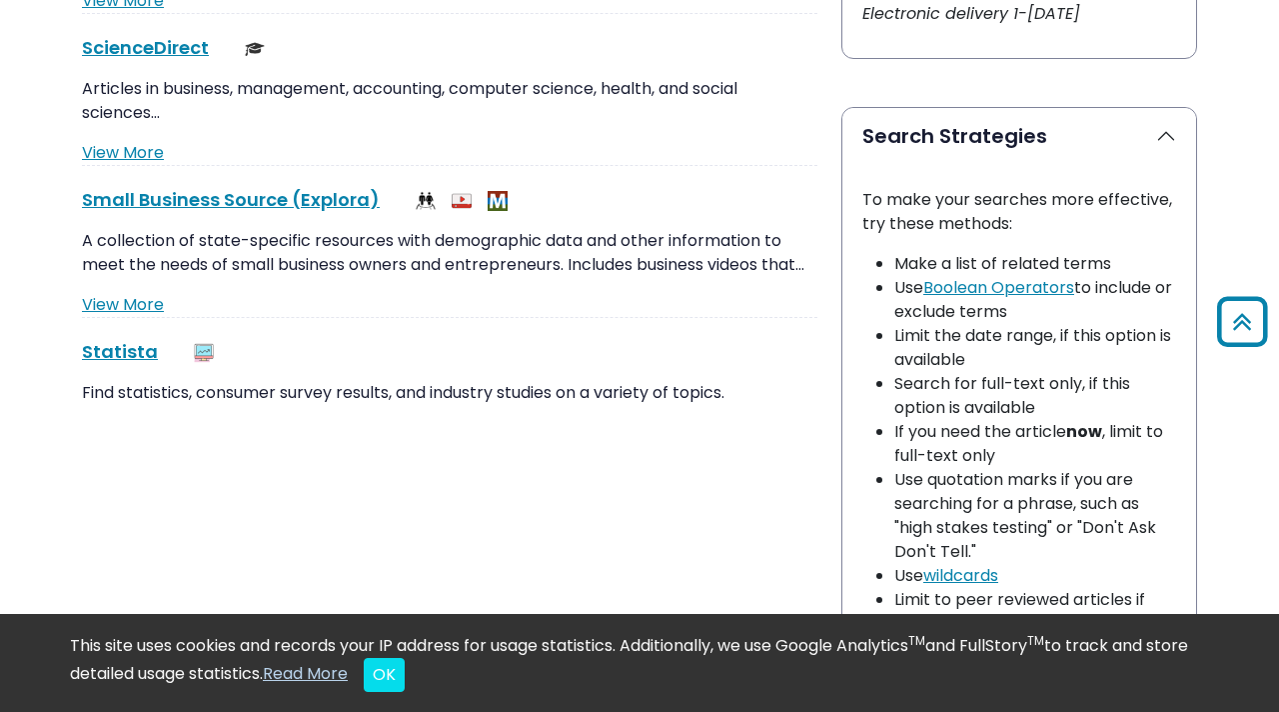
scroll to position [1362, 0]
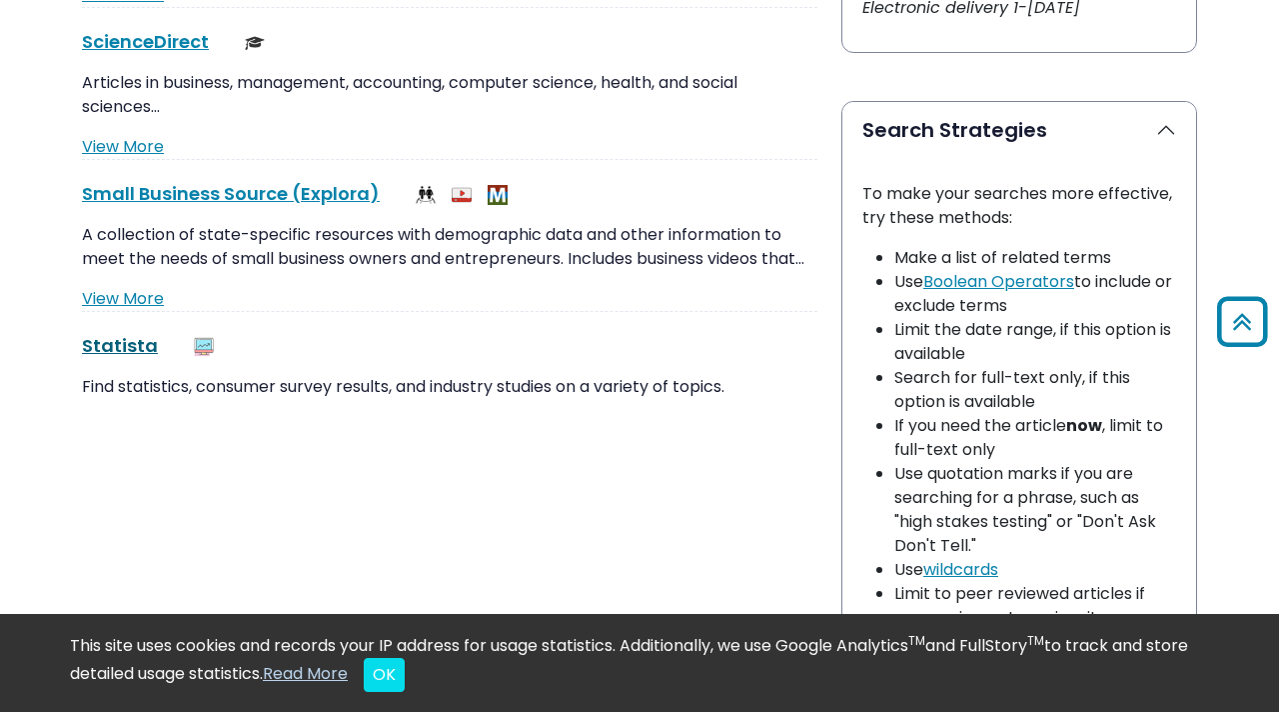
click at [131, 344] on link "Statista This link opens in a new window" at bounding box center [120, 345] width 76 height 25
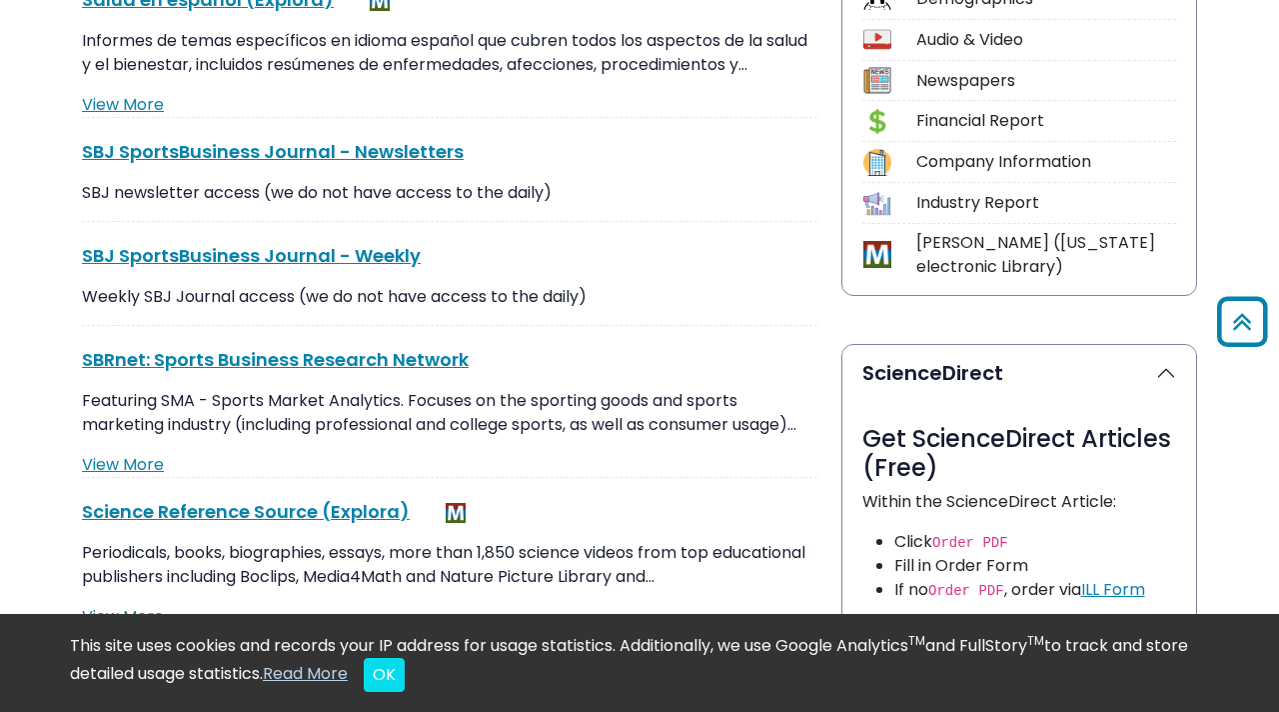
scroll to position [0, 0]
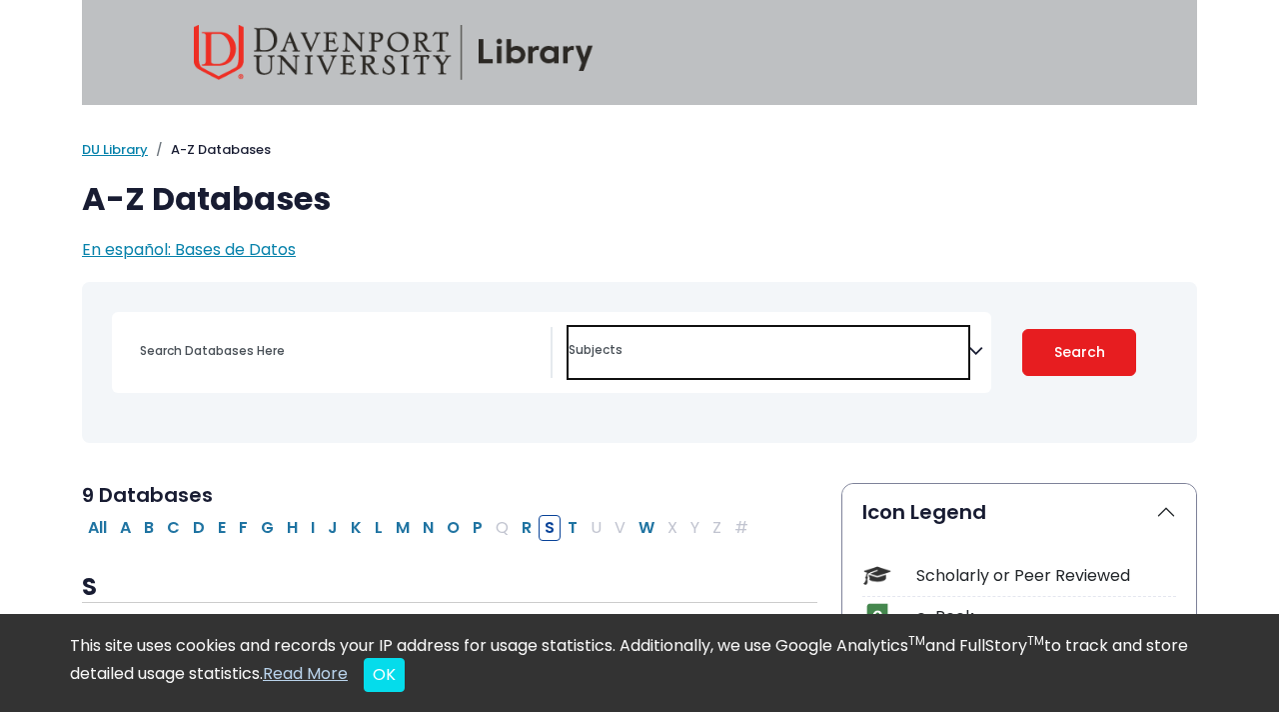
click at [910, 375] on span "Search filters" at bounding box center [769, 352] width 400 height 51
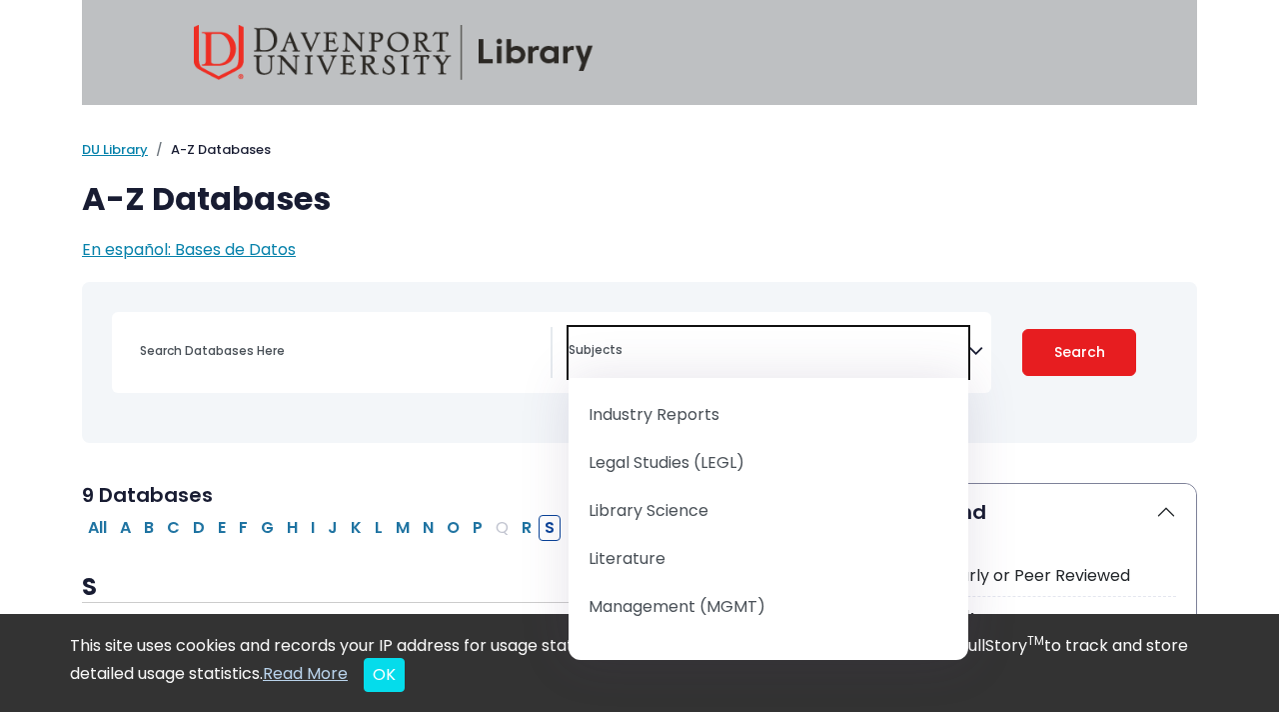
scroll to position [1585, 0]
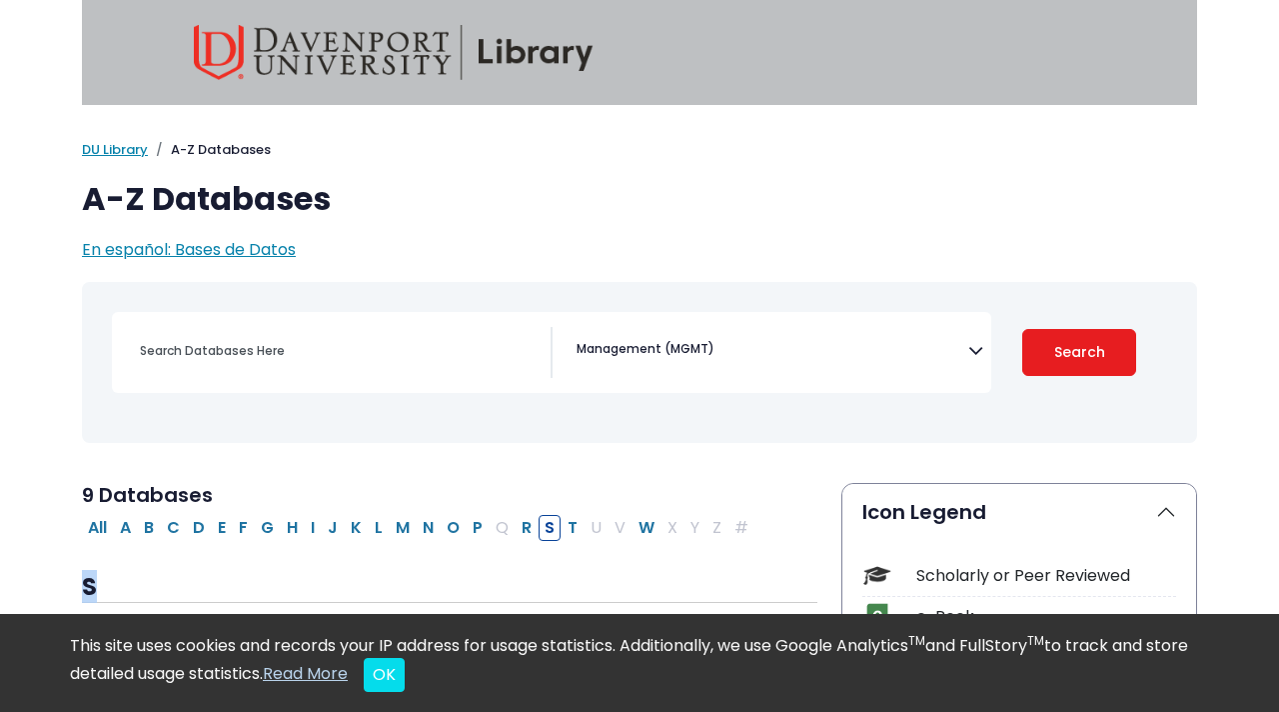
click at [684, 526] on div "All A B C D E F G H I J K L M N O P Q R S T U V W X Y Z #" at bounding box center [419, 526] width 675 height 23
click at [743, 346] on span "× Management (MGMT)" at bounding box center [769, 352] width 400 height 51
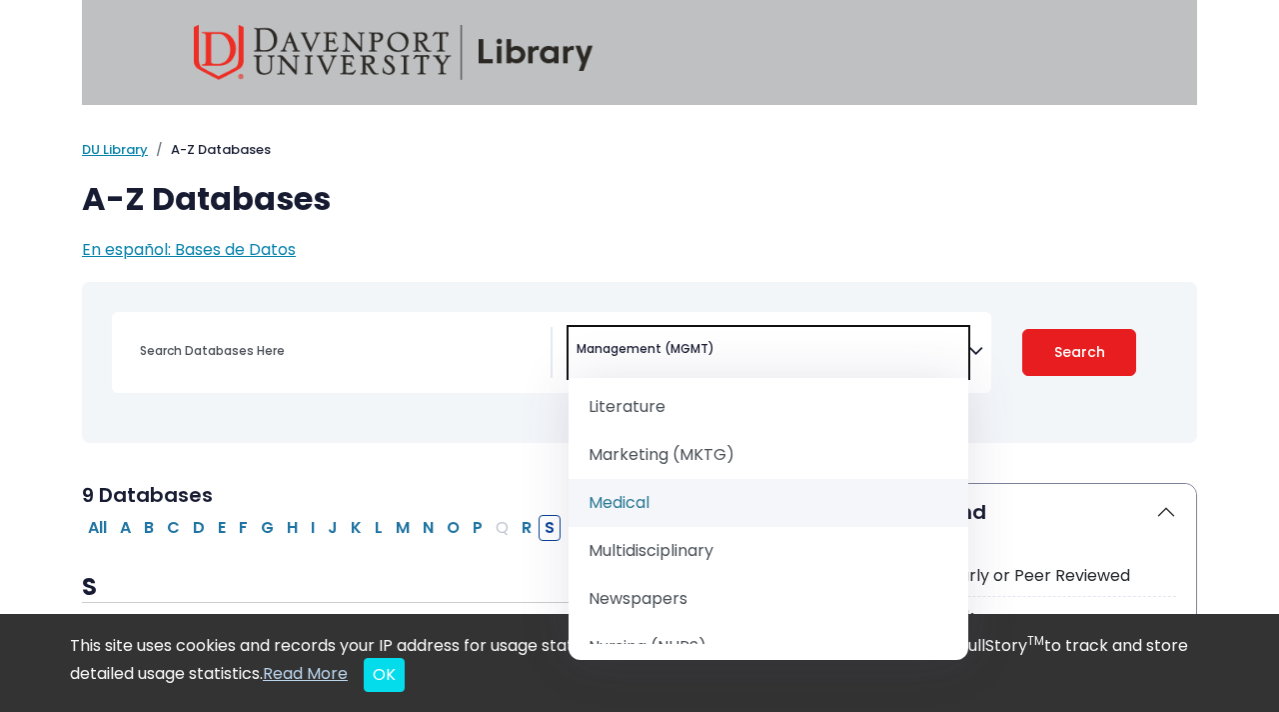
scroll to position [1693, 0]
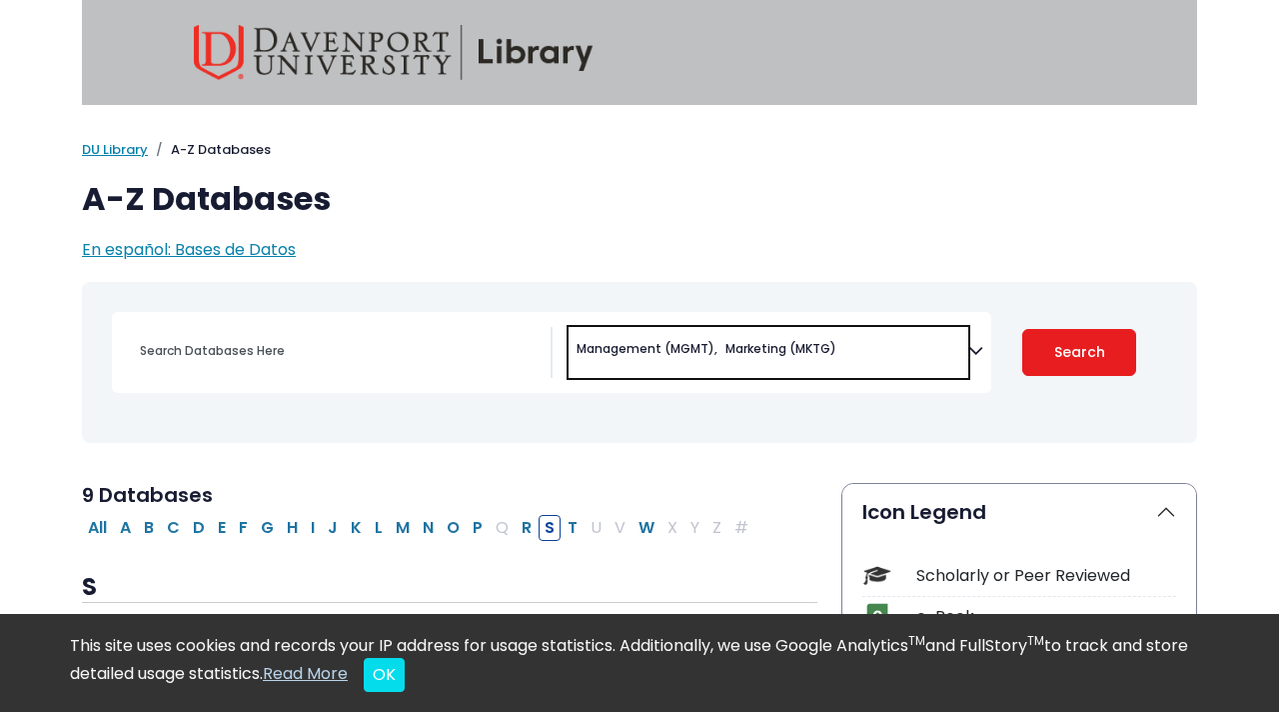
click at [653, 346] on span "Management (MGMT)" at bounding box center [647, 349] width 141 height 18
click at [769, 351] on span "× Marketing (MKTG)" at bounding box center [769, 352] width 400 height 51
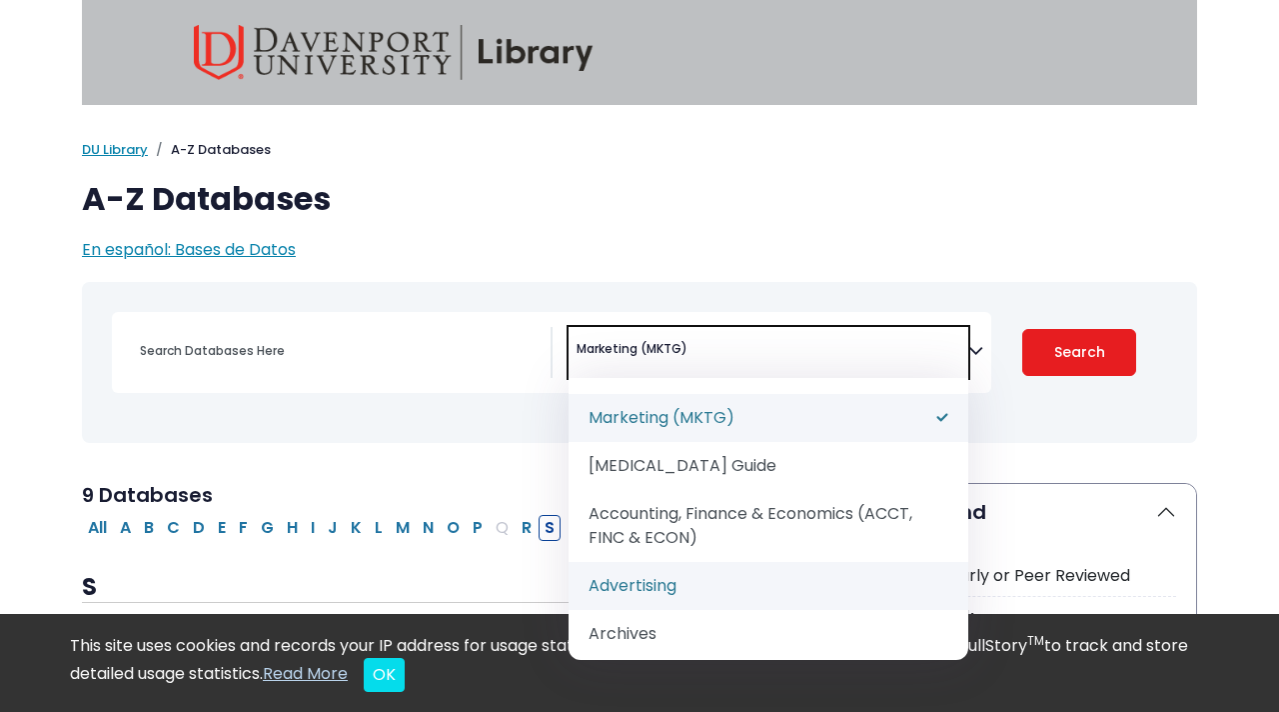
select select "219037"
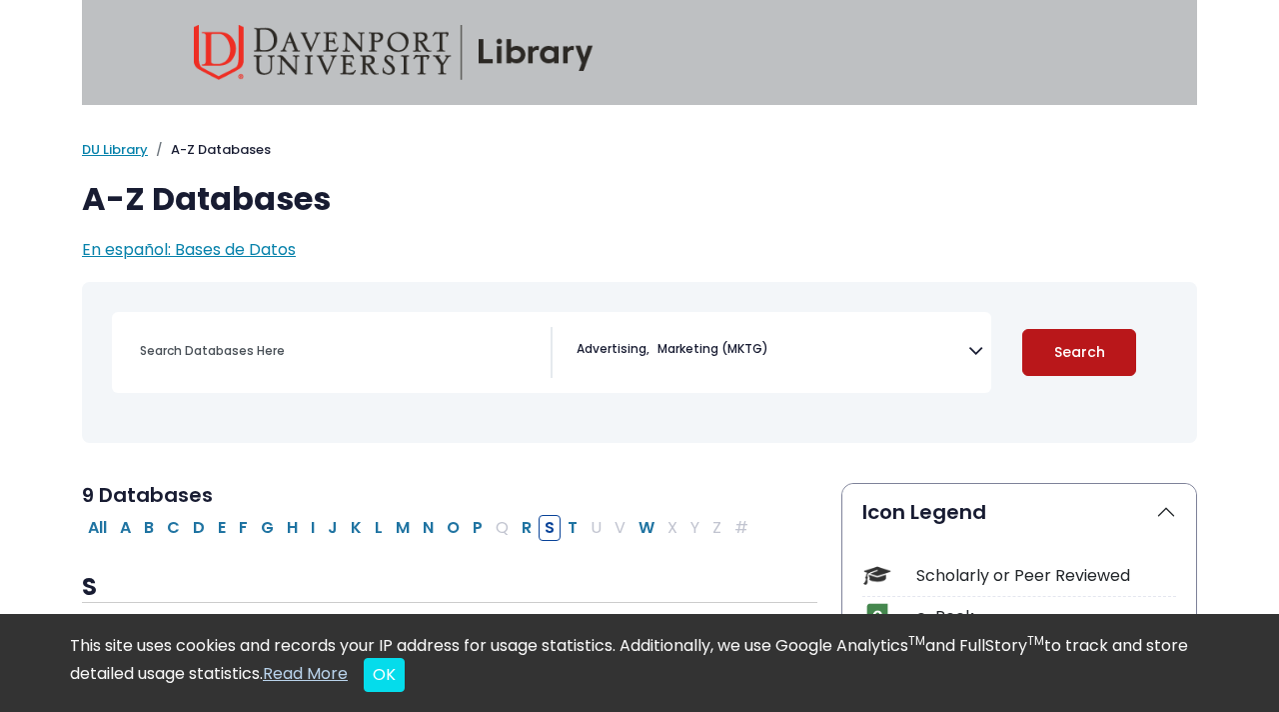
click at [1091, 352] on button "Search" at bounding box center [1079, 352] width 114 height 47
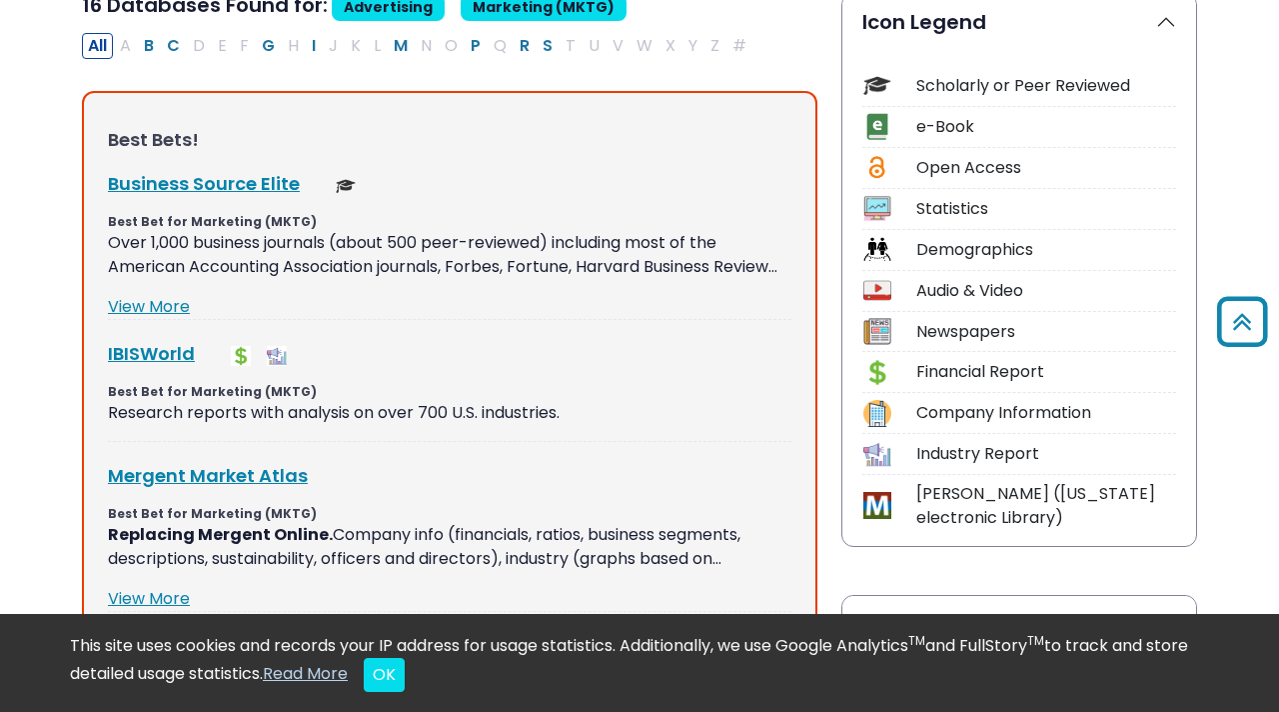
scroll to position [491, 0]
click at [216, 175] on link "Business Source Elite This link opens in a new window" at bounding box center [204, 182] width 192 height 25
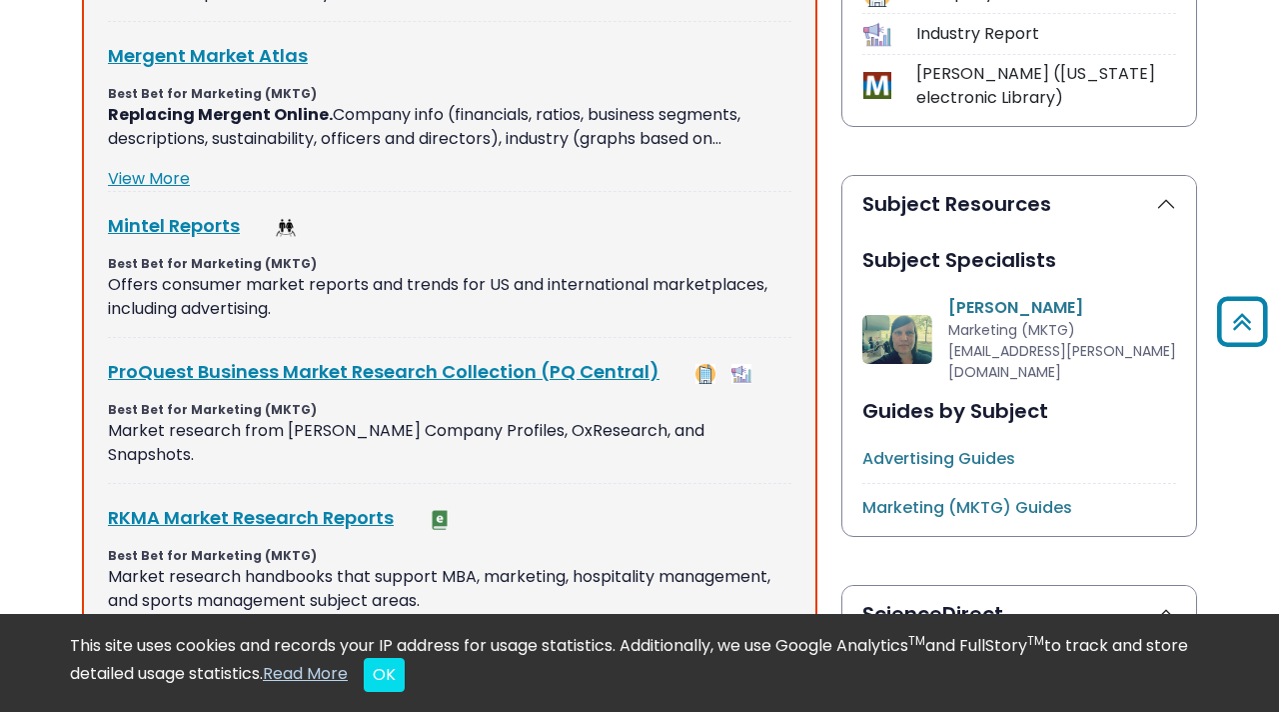
scroll to position [985, 0]
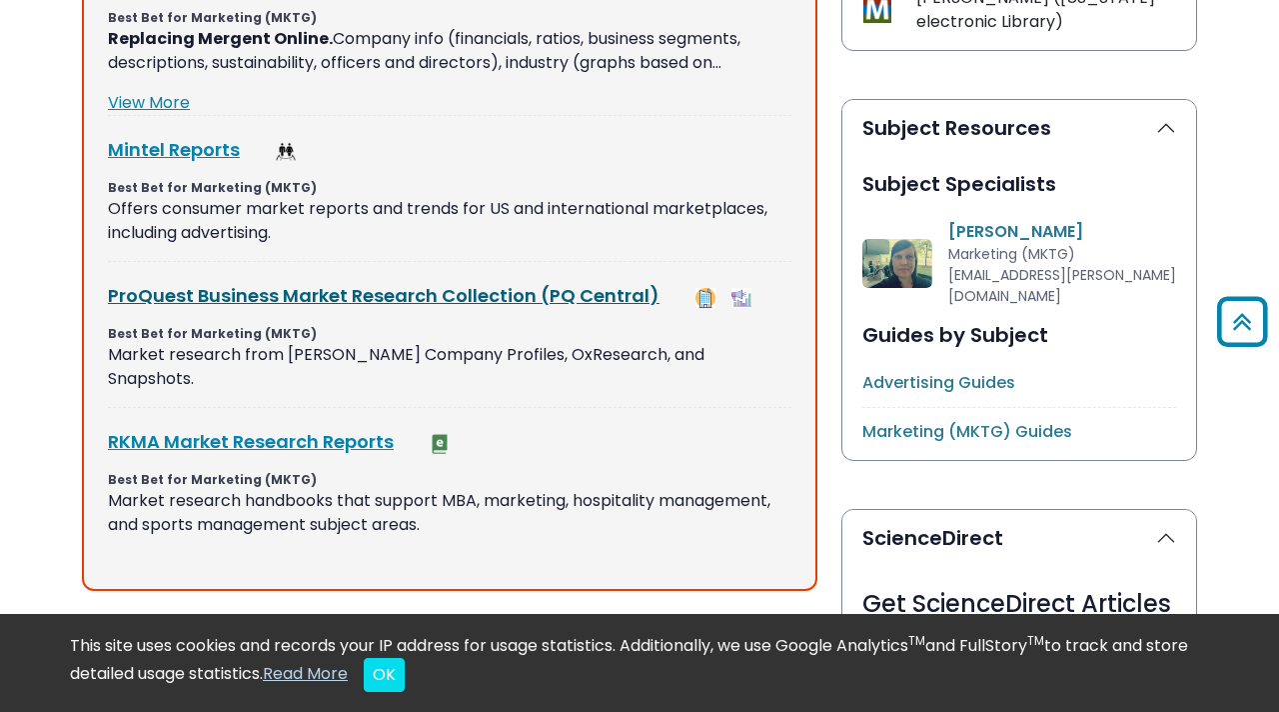
click at [416, 290] on link "ProQuest Business Market Research Collection (PQ Central) This link opens in a …" at bounding box center [384, 295] width 552 height 25
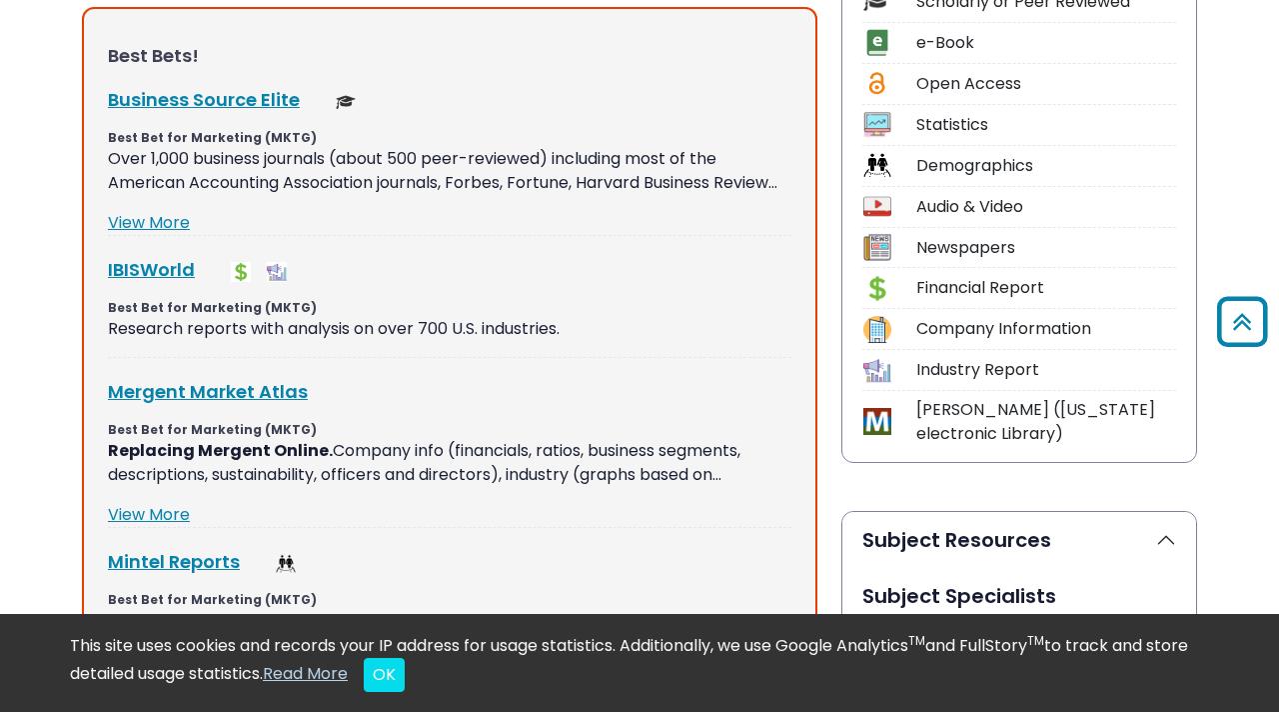
scroll to position [576, 0]
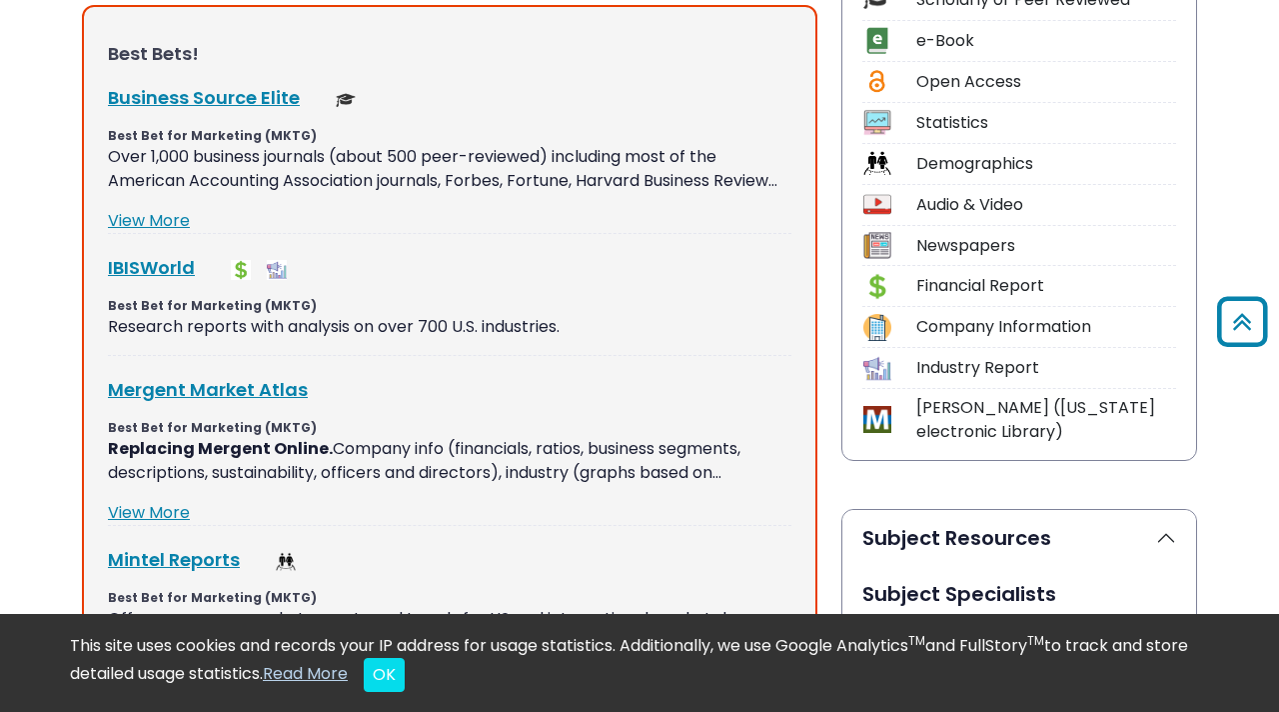
click at [955, 52] on div "e-Book" at bounding box center [1047, 41] width 260 height 24
click at [933, 44] on div "e-Book" at bounding box center [1047, 41] width 260 height 24
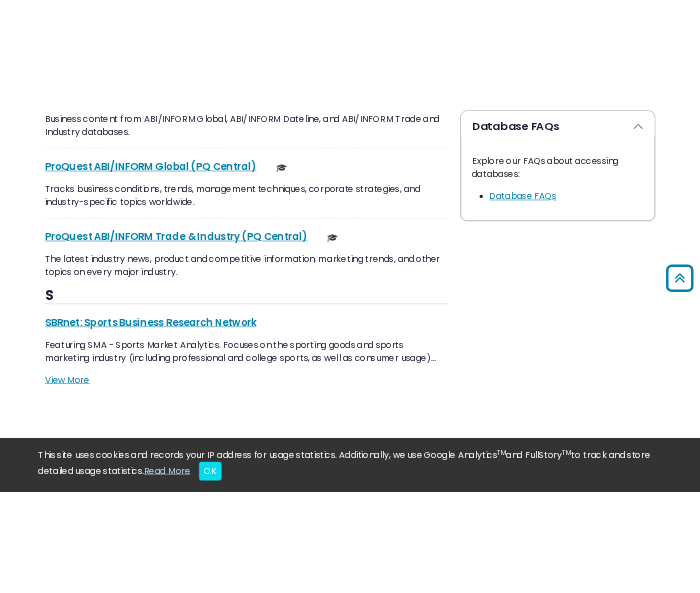
scroll to position [2496, 0]
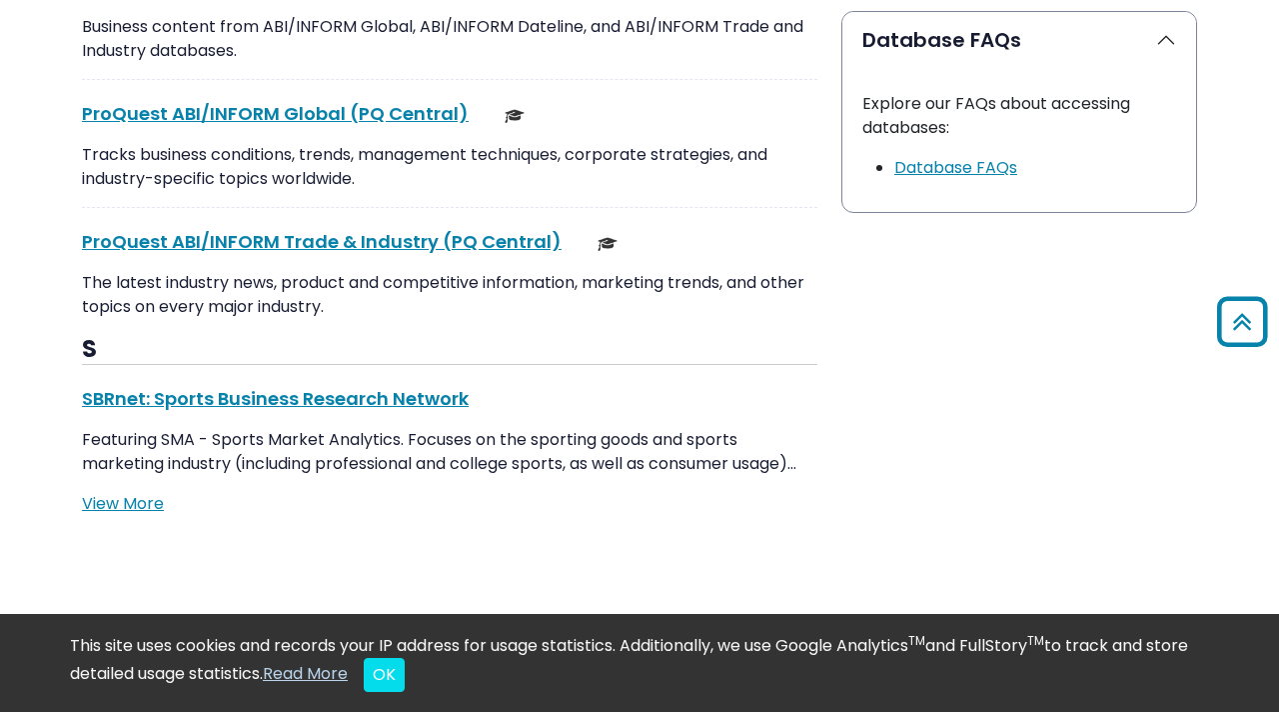
click at [373, 232] on div "ProQuest ABI/INFORM Trade & Industry (PQ Central) This link opens in a new wind…" at bounding box center [450, 281] width 736 height 107
click at [364, 229] on link "ProQuest ABI/INFORM Trade & Industry (PQ Central) This link opens in a new wind…" at bounding box center [322, 241] width 480 height 25
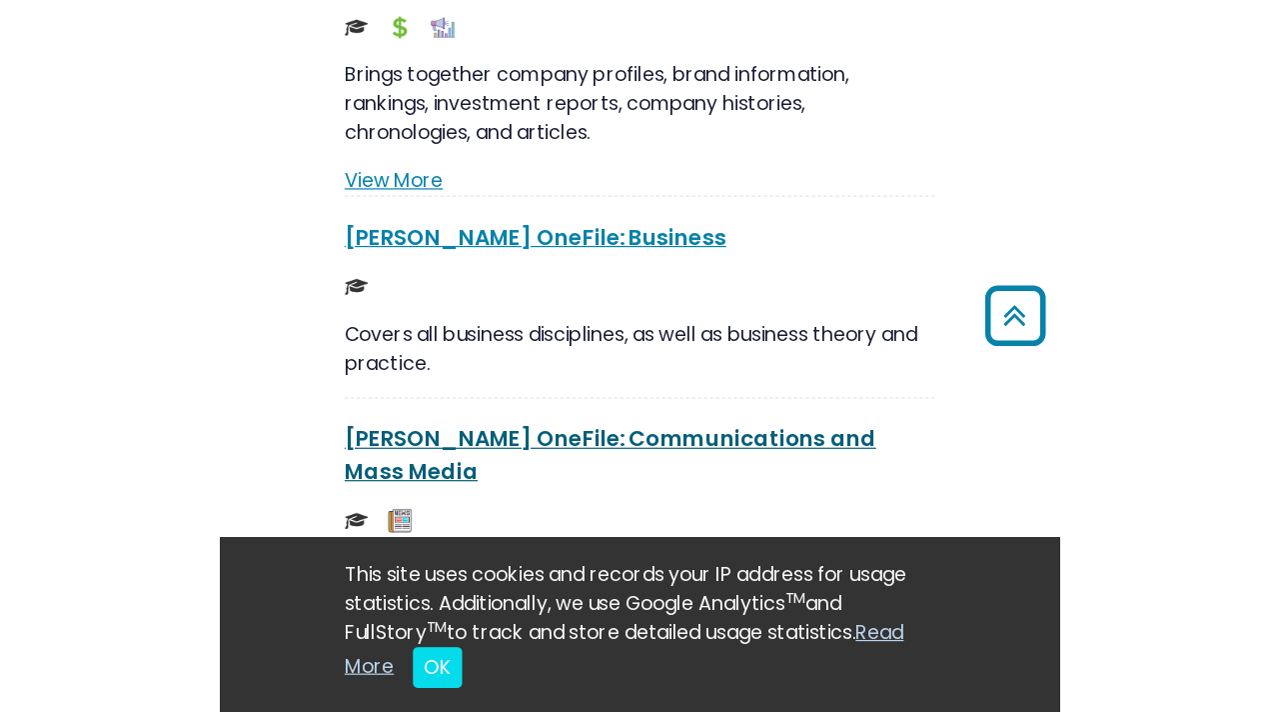
scroll to position [2232, 0]
